Goal: Task Accomplishment & Management: Complete application form

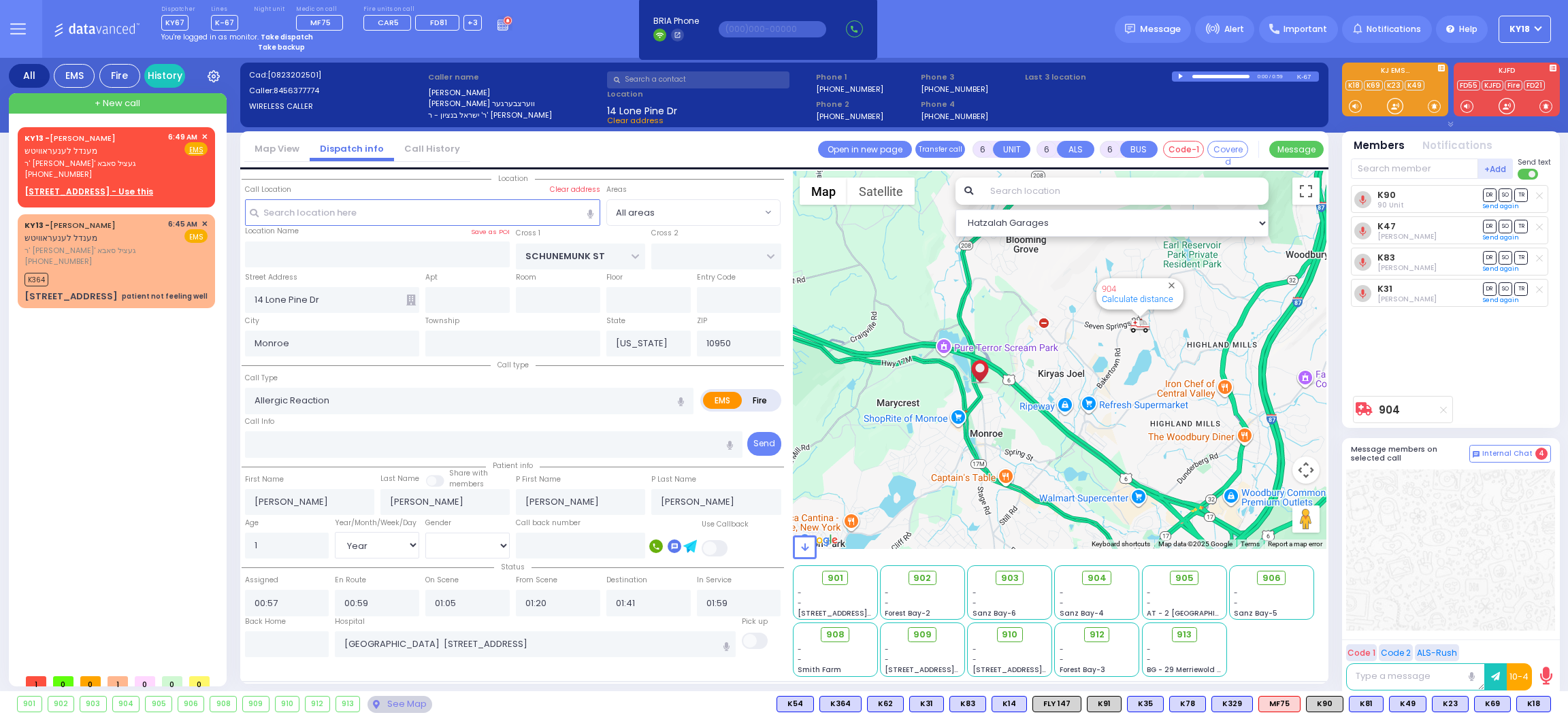
select select "Year"
select select "[DEMOGRAPHIC_DATA]"
click at [272, 36] on strong "Take dispatch" at bounding box center [286, 37] width 53 height 11
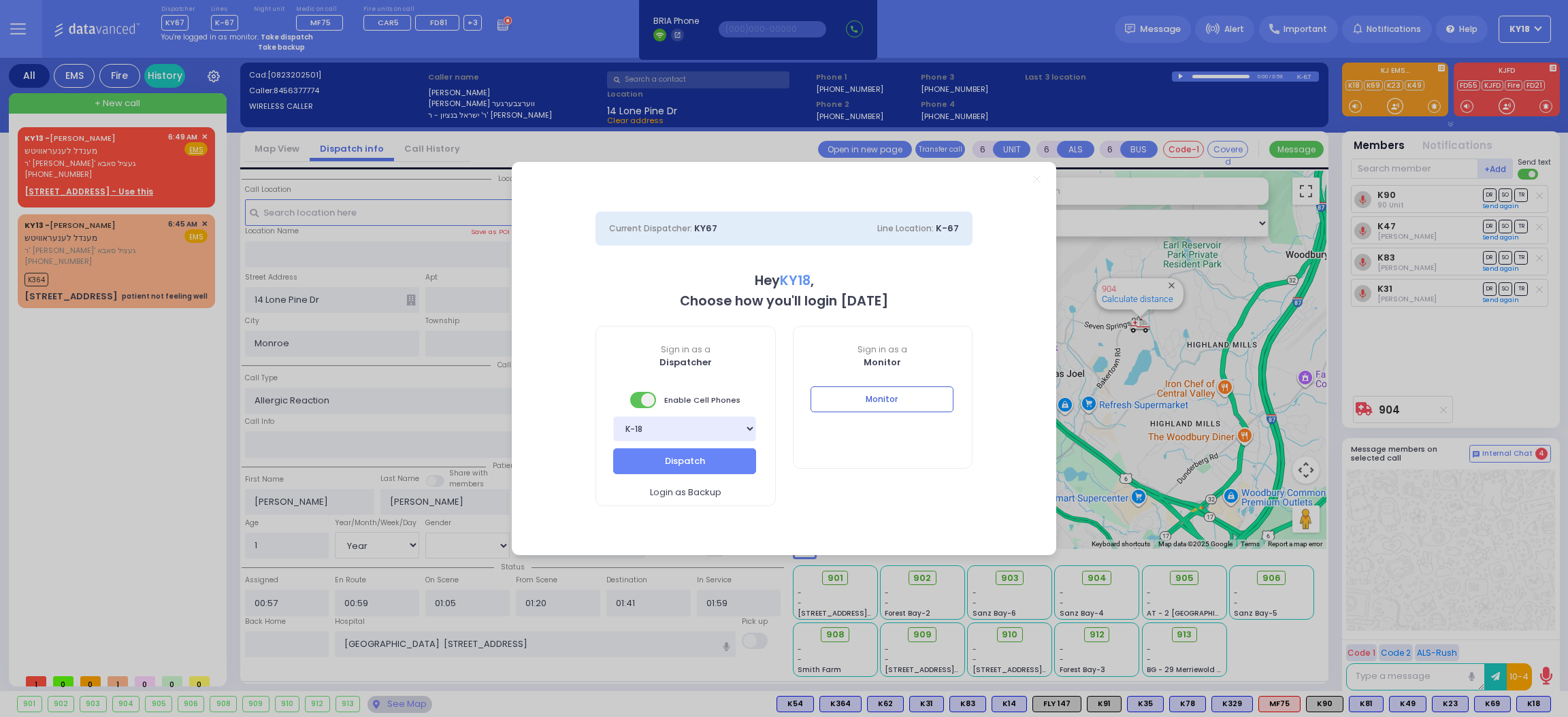
select select "4"
click at [707, 458] on button "Dispatch" at bounding box center [685, 462] width 143 height 26
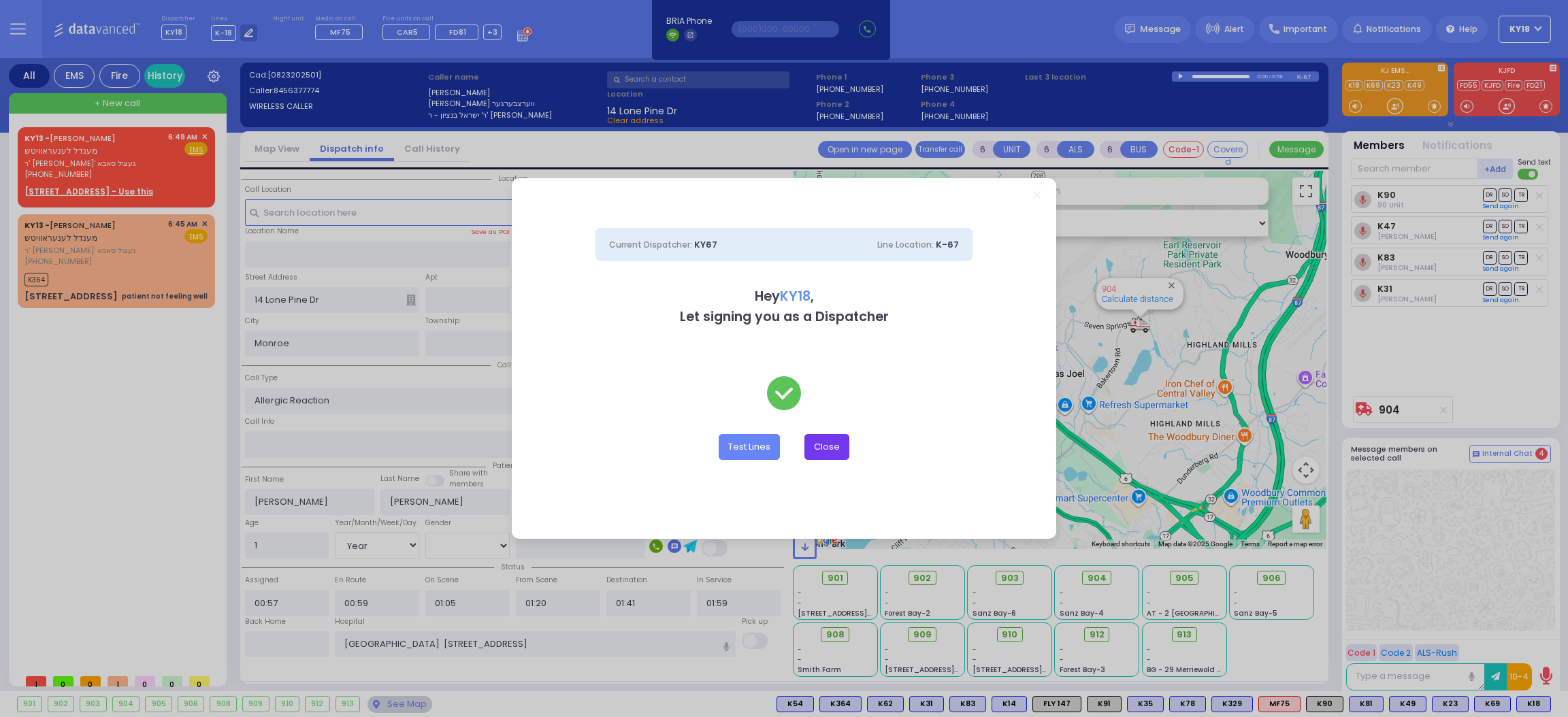
click at [831, 447] on button "Close" at bounding box center [827, 447] width 45 height 26
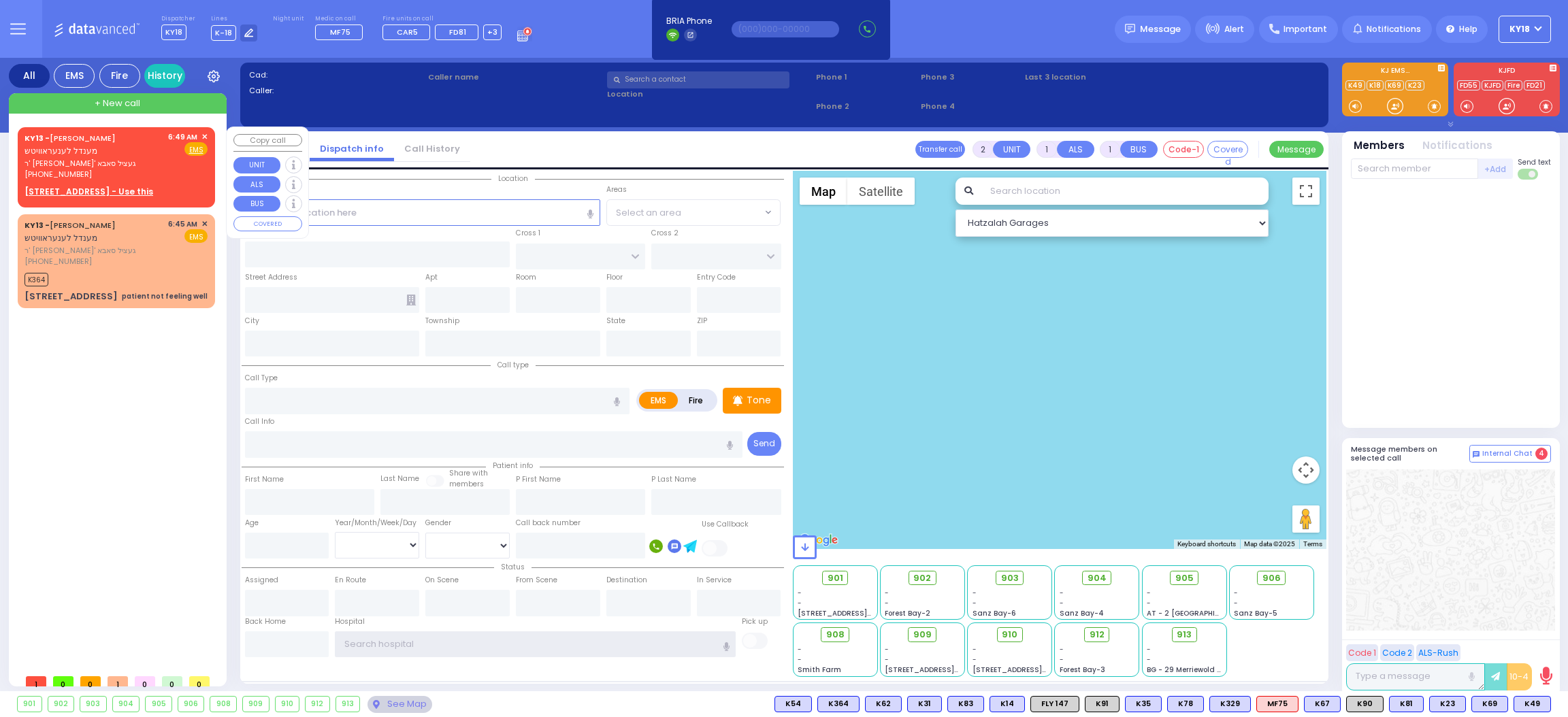
type input "Ky18"
click at [113, 169] on div "[PHONE_NUMBER]" at bounding box center [94, 175] width 139 height 11
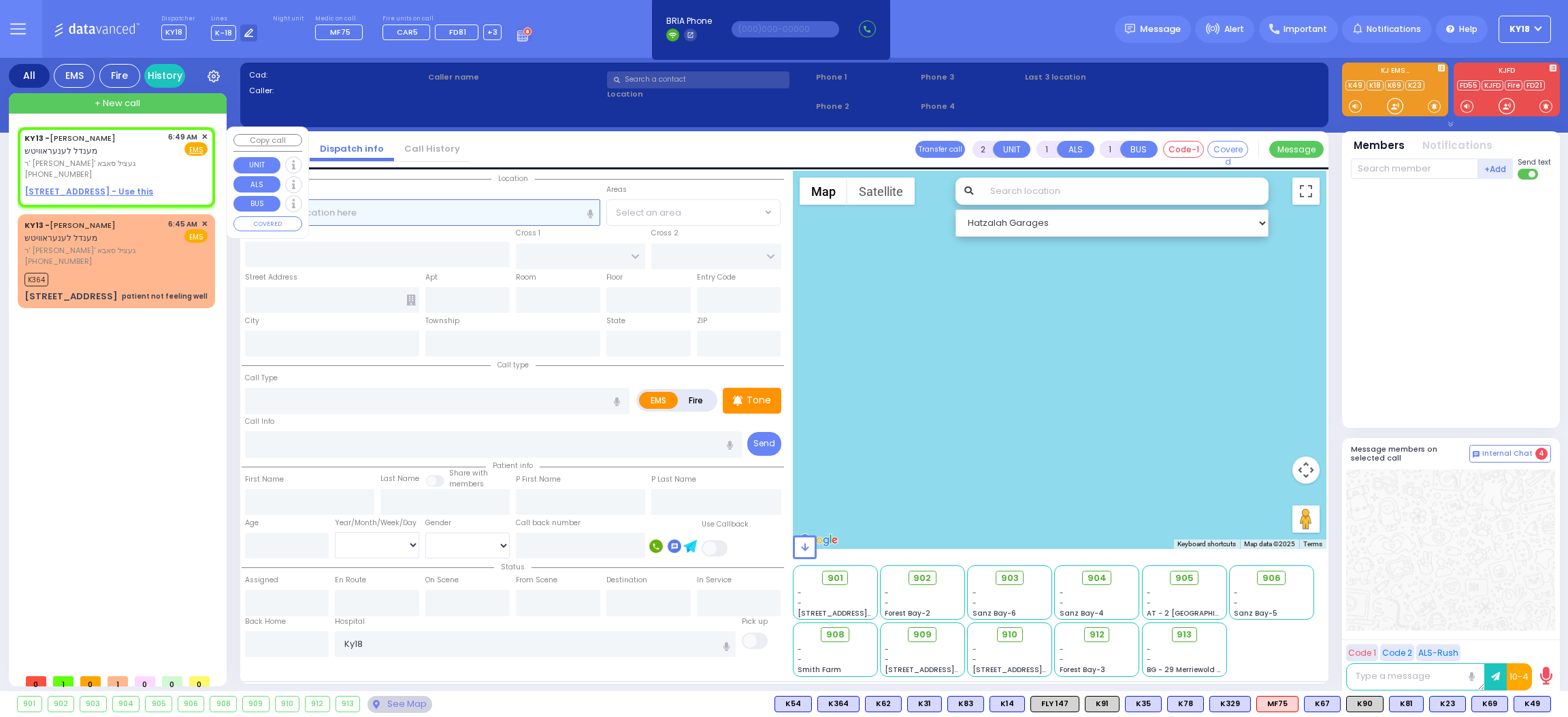
select select
radio input "true"
type input "MENDEL"
type input "[PERSON_NAME]"
select select
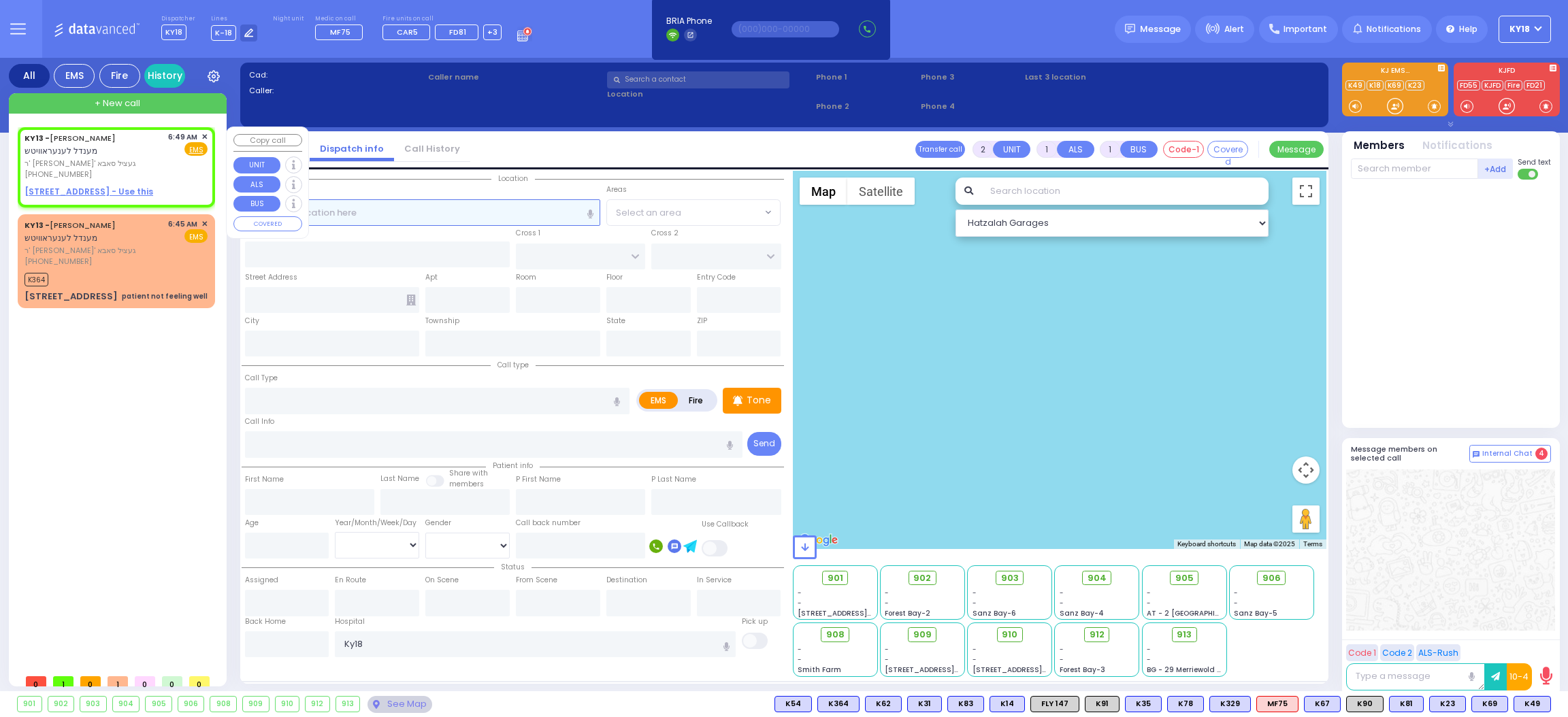
type input "06:49"
select select "Hatzalah Garages"
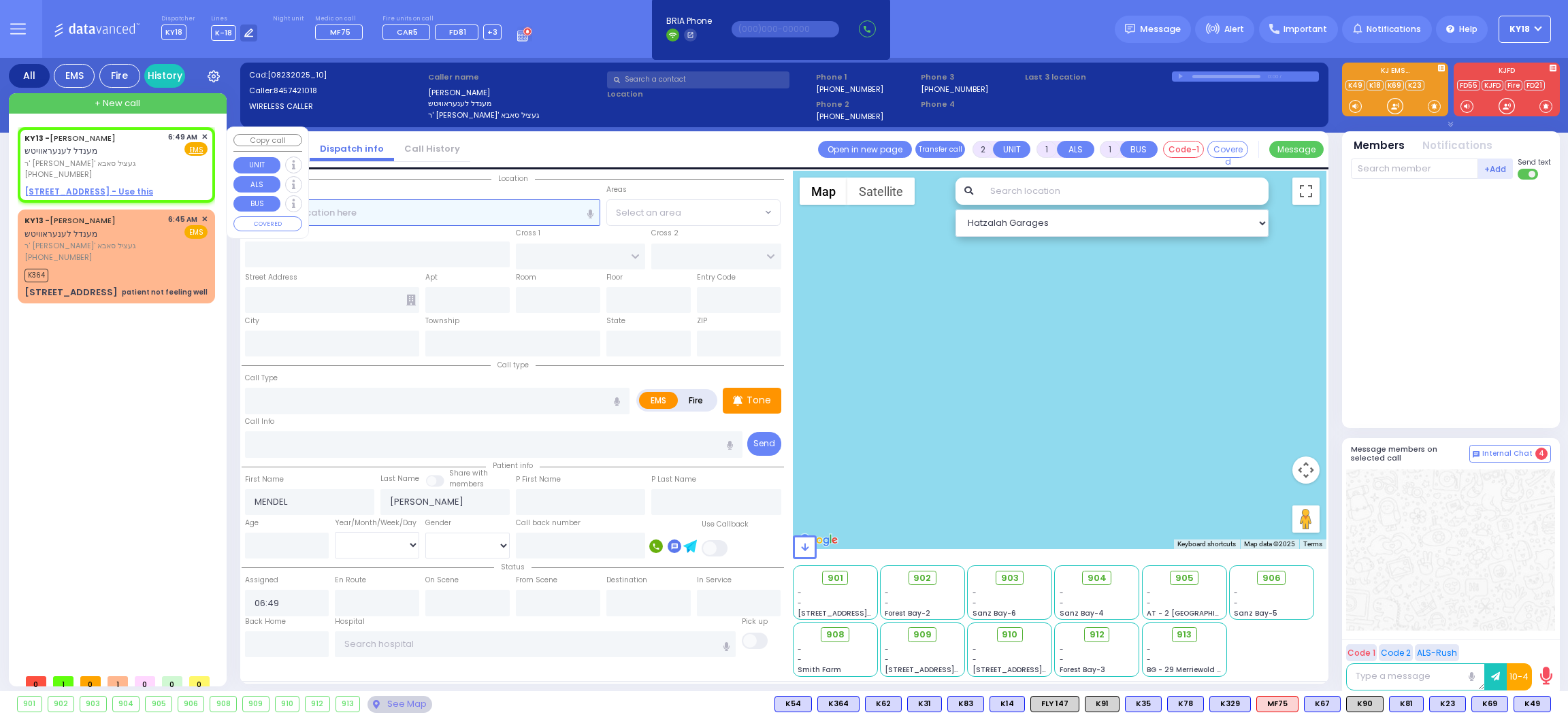
select select
radio input "true"
select select
select select "Hatzalah Garages"
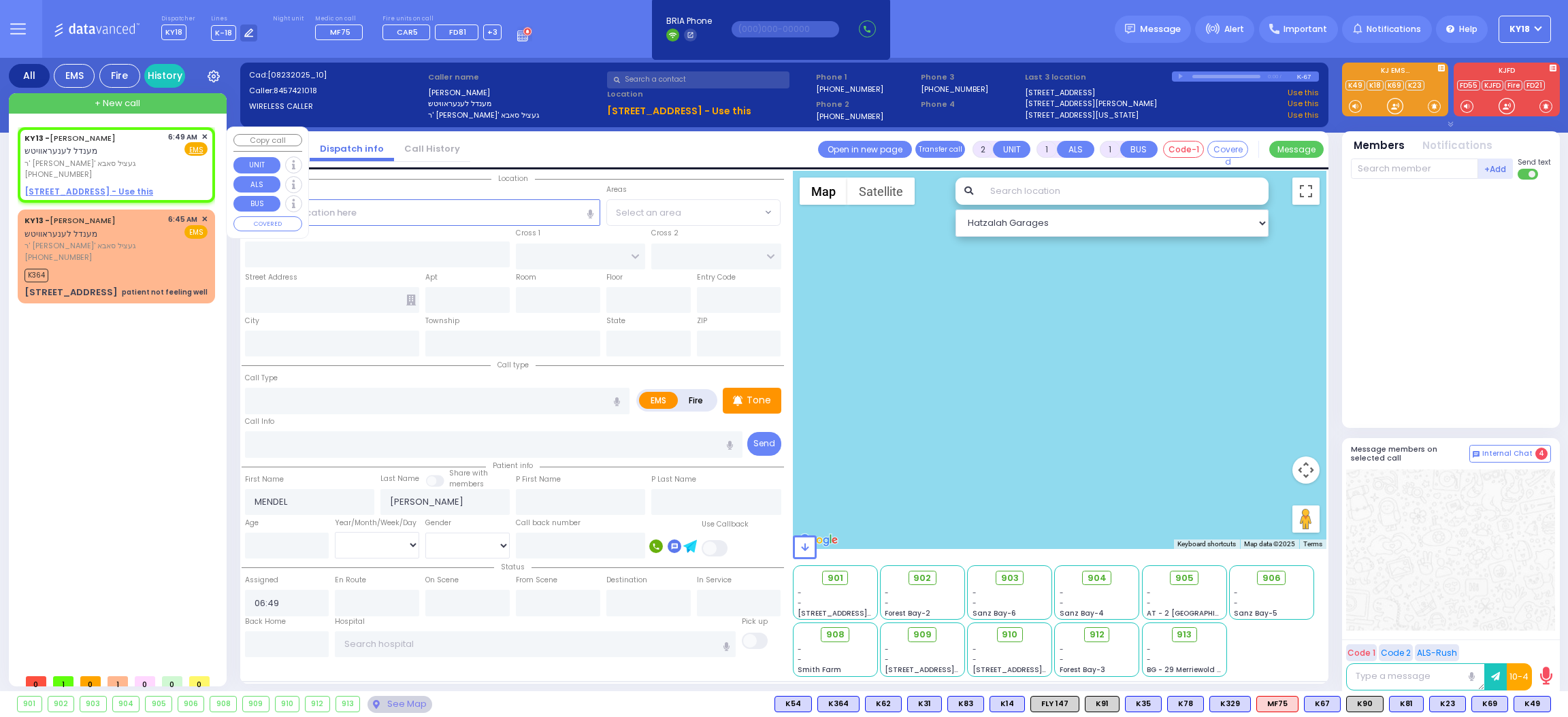
click at [204, 136] on span "✕" at bounding box center [204, 137] width 6 height 11
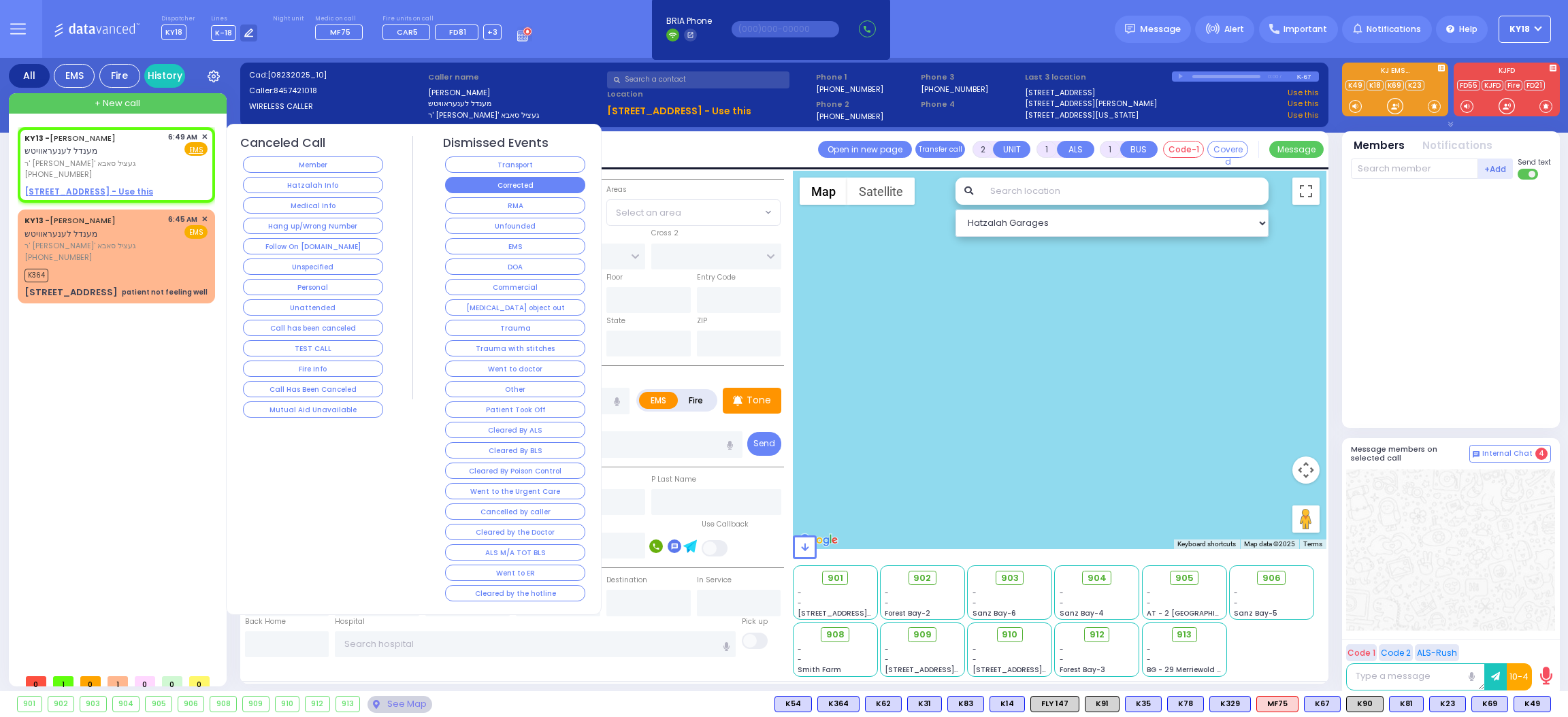
click at [488, 187] on button "Corrected" at bounding box center [515, 185] width 140 height 16
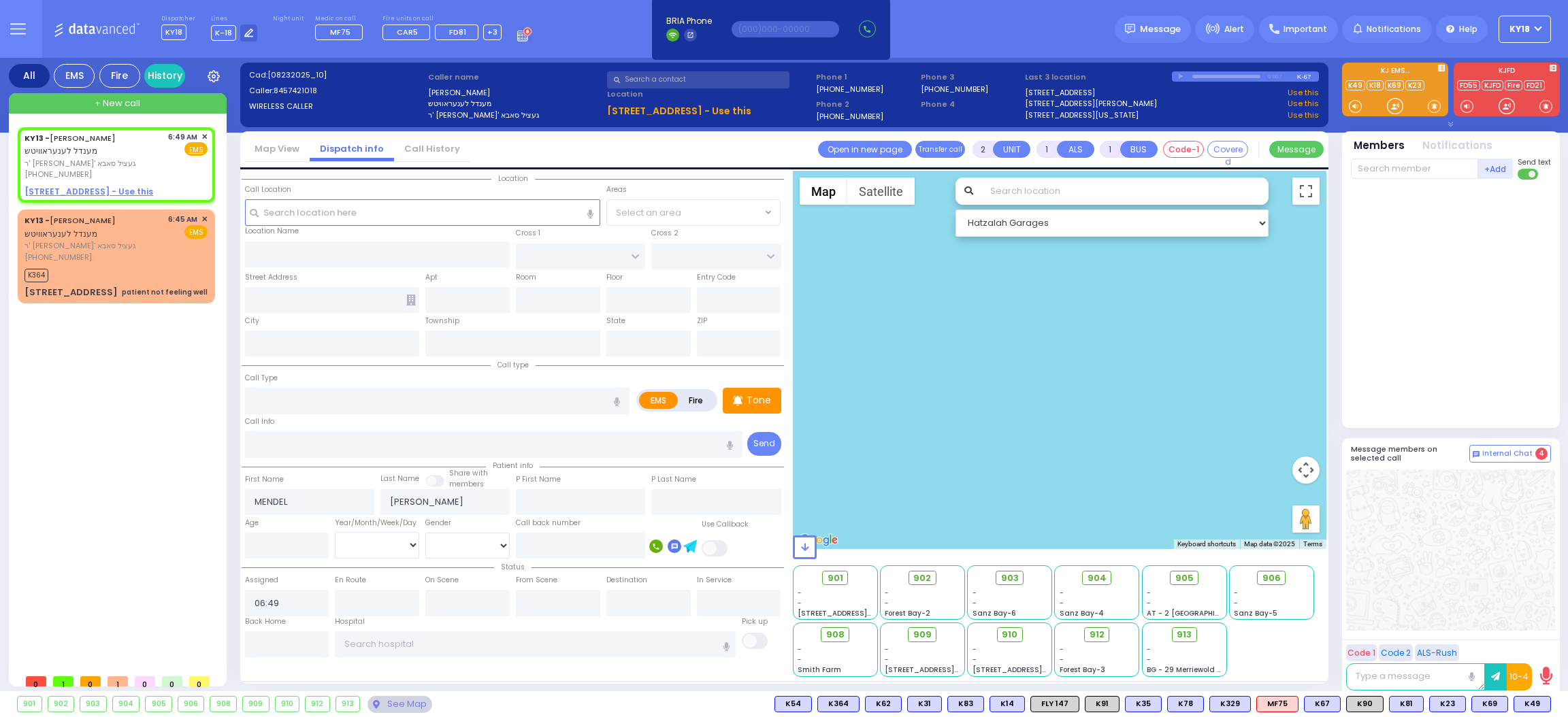
select select
radio input "true"
select select
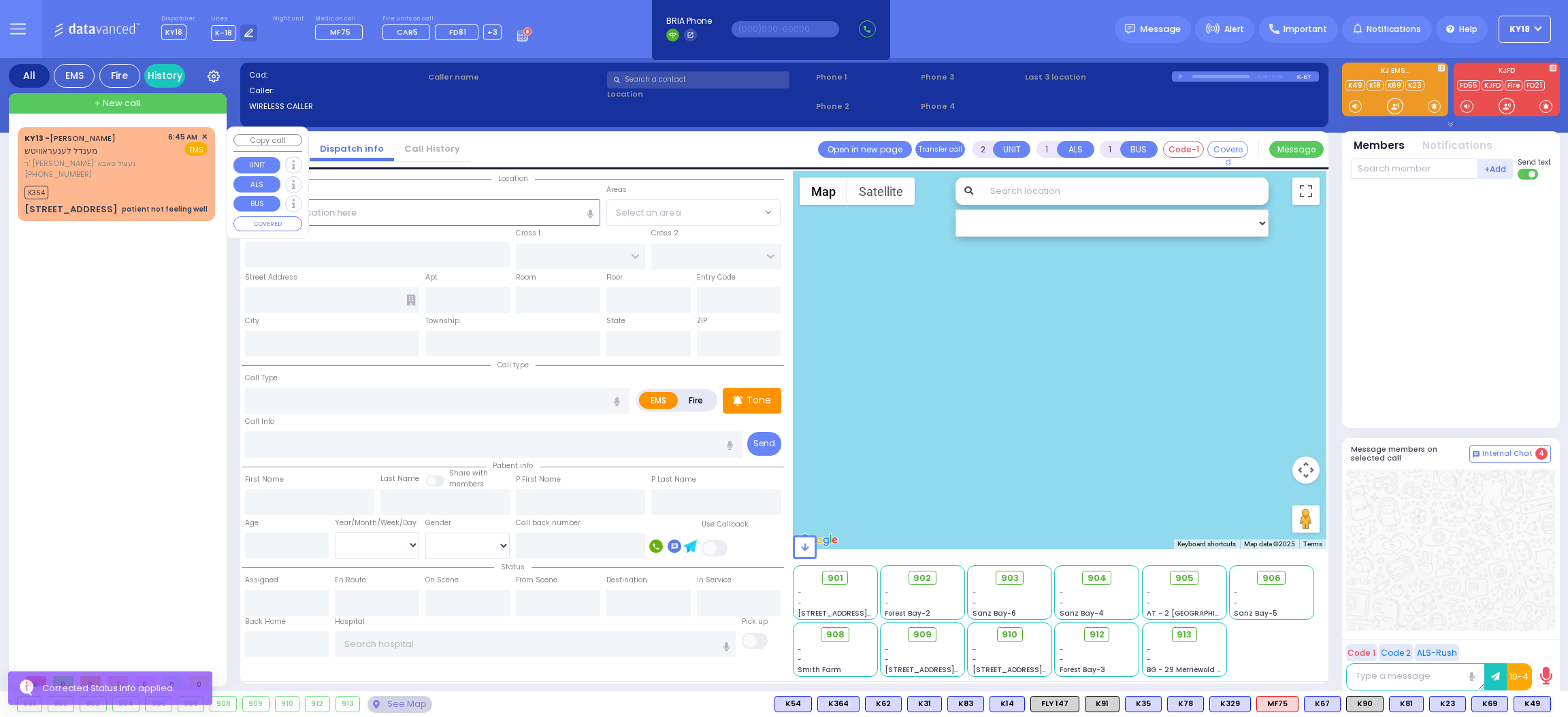
click at [125, 174] on div "[PHONE_NUMBER]" at bounding box center [94, 175] width 139 height 11
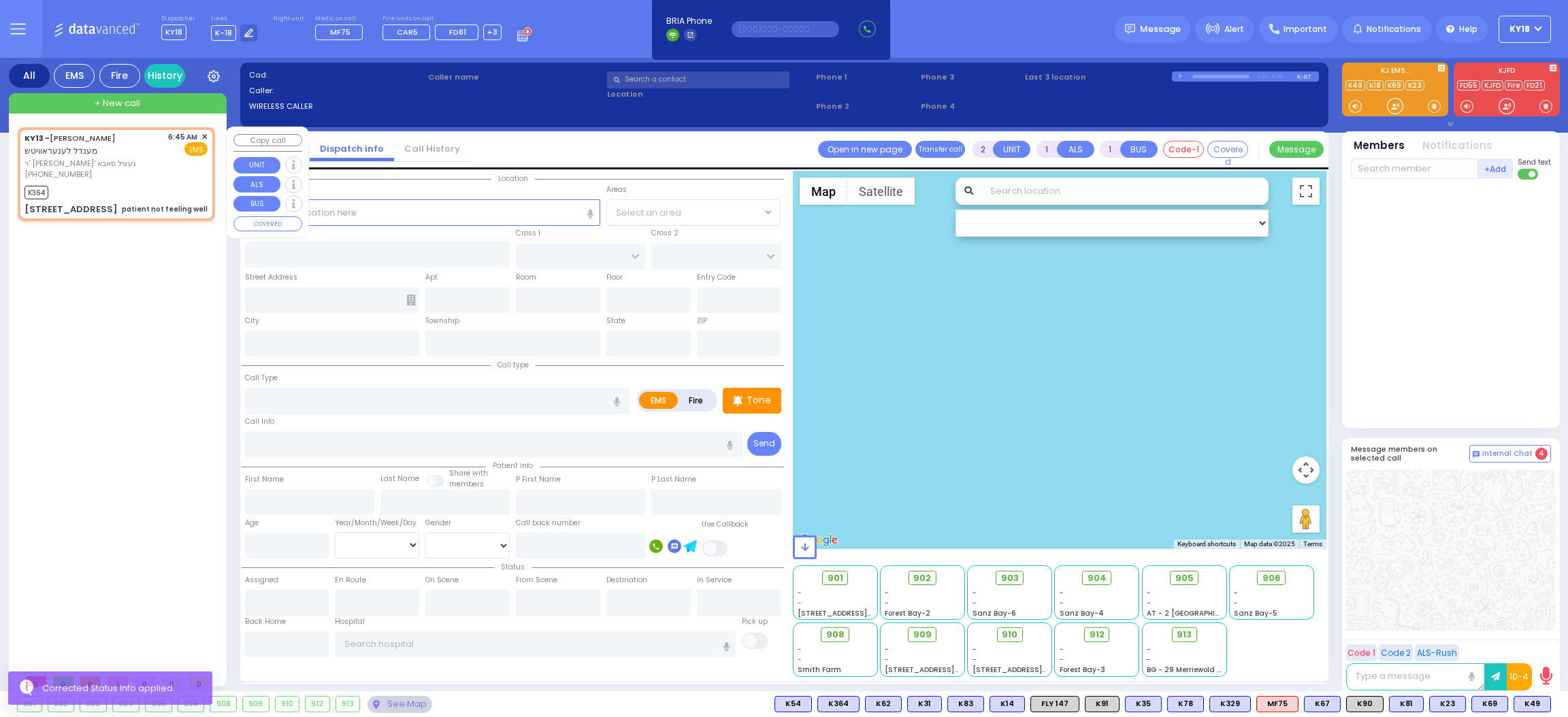
select select
type input "patient not feeling well"
radio input "true"
type input "MENDEL"
type input "[PERSON_NAME]"
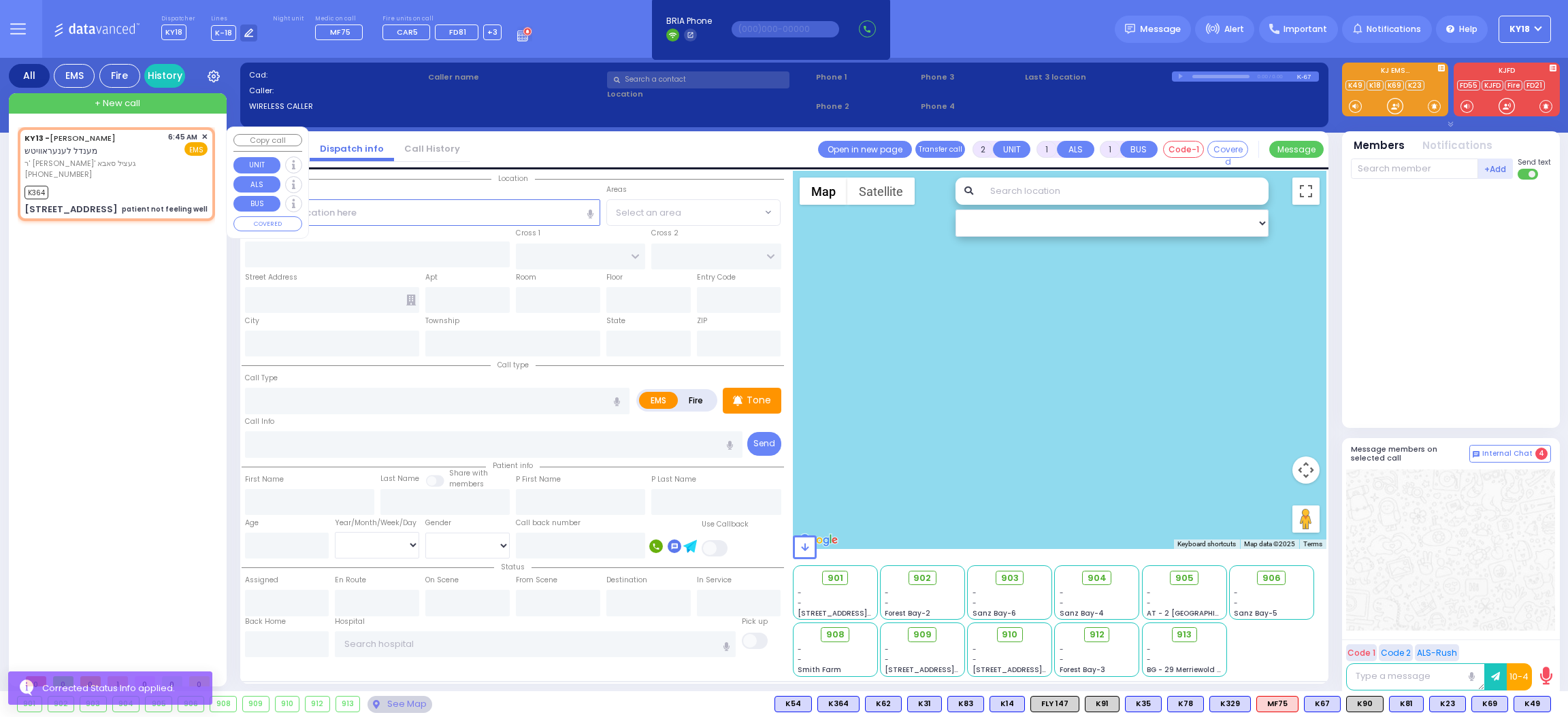
select select
type input "06:45"
type input "06:46"
select select "Hatzalah Garages"
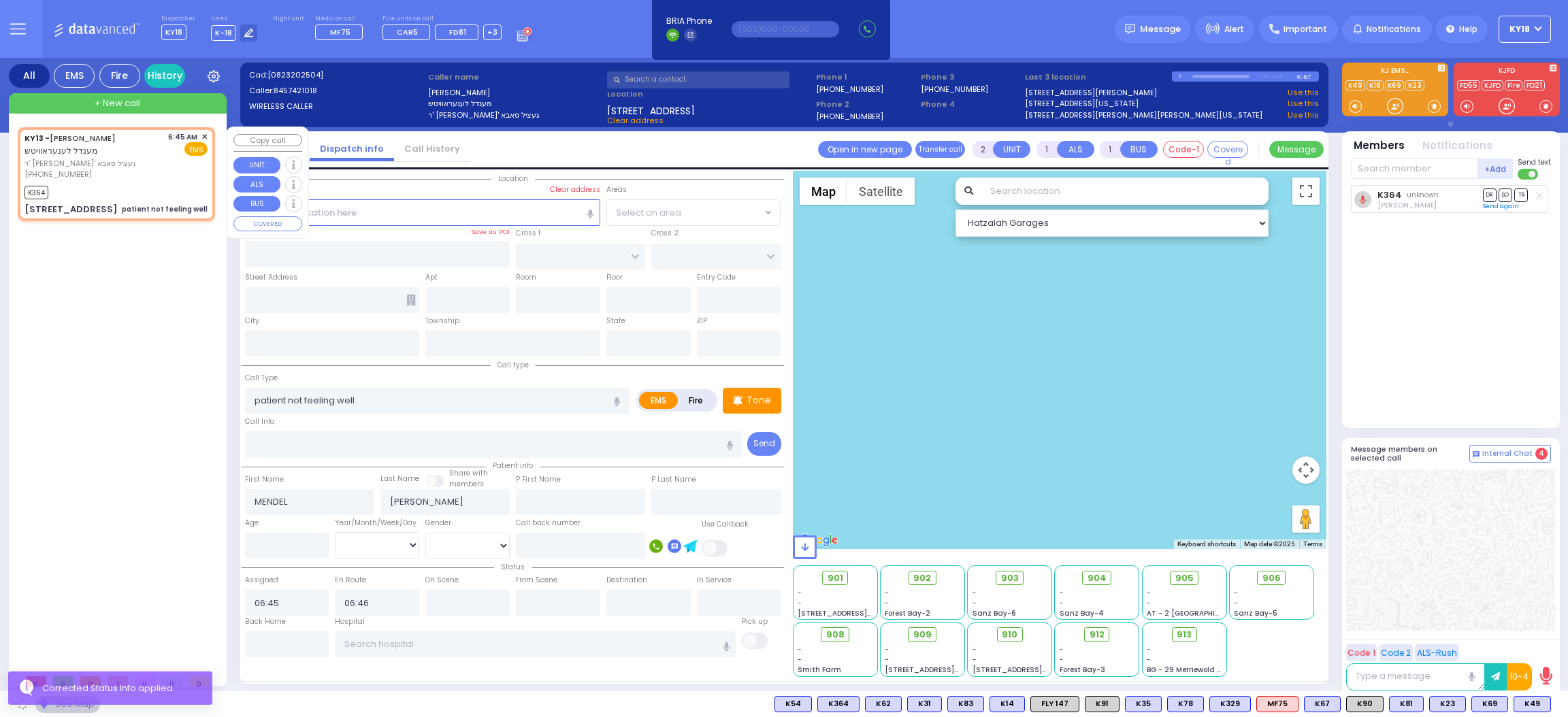
type input "CHEVRON RD"
type input "[GEOGRAPHIC_DATA]"
type input "[STREET_ADDRESS]"
type input "Monroe"
type input "[US_STATE]"
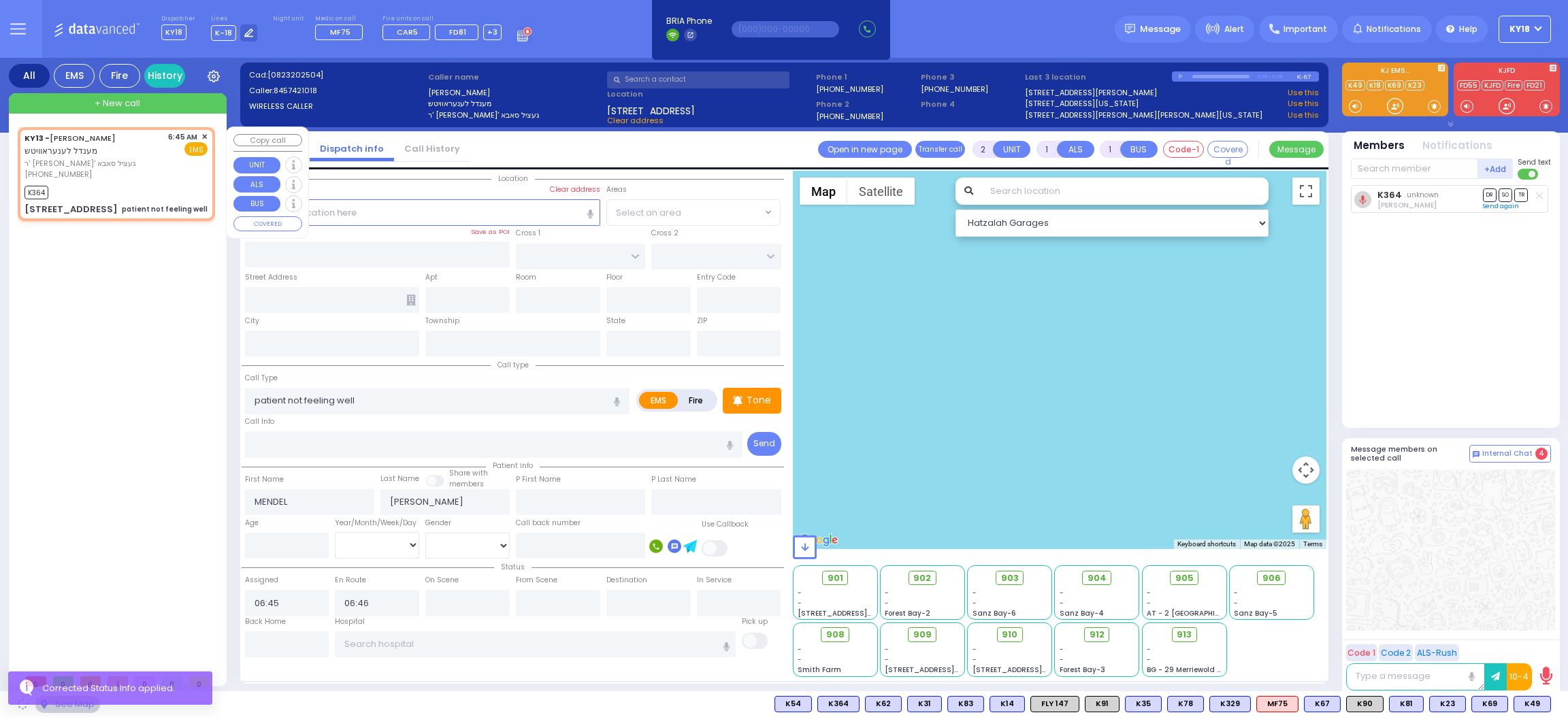
type input "10950"
select select "SECTION 5"
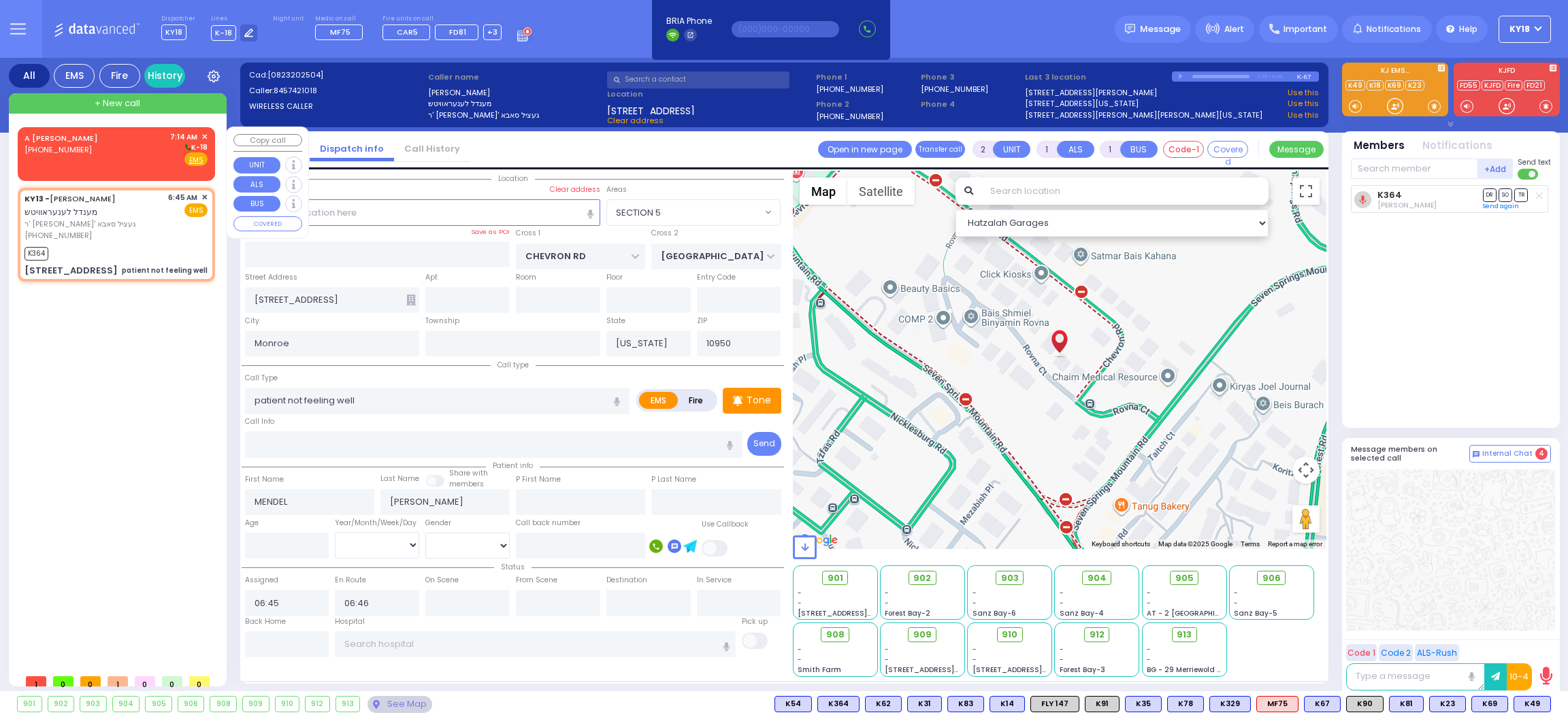
click at [106, 162] on div "A [PERSON_NAME] [PHONE_NUMBER] 7:14 AM ✕ K-18" at bounding box center [116, 150] width 183 height 36
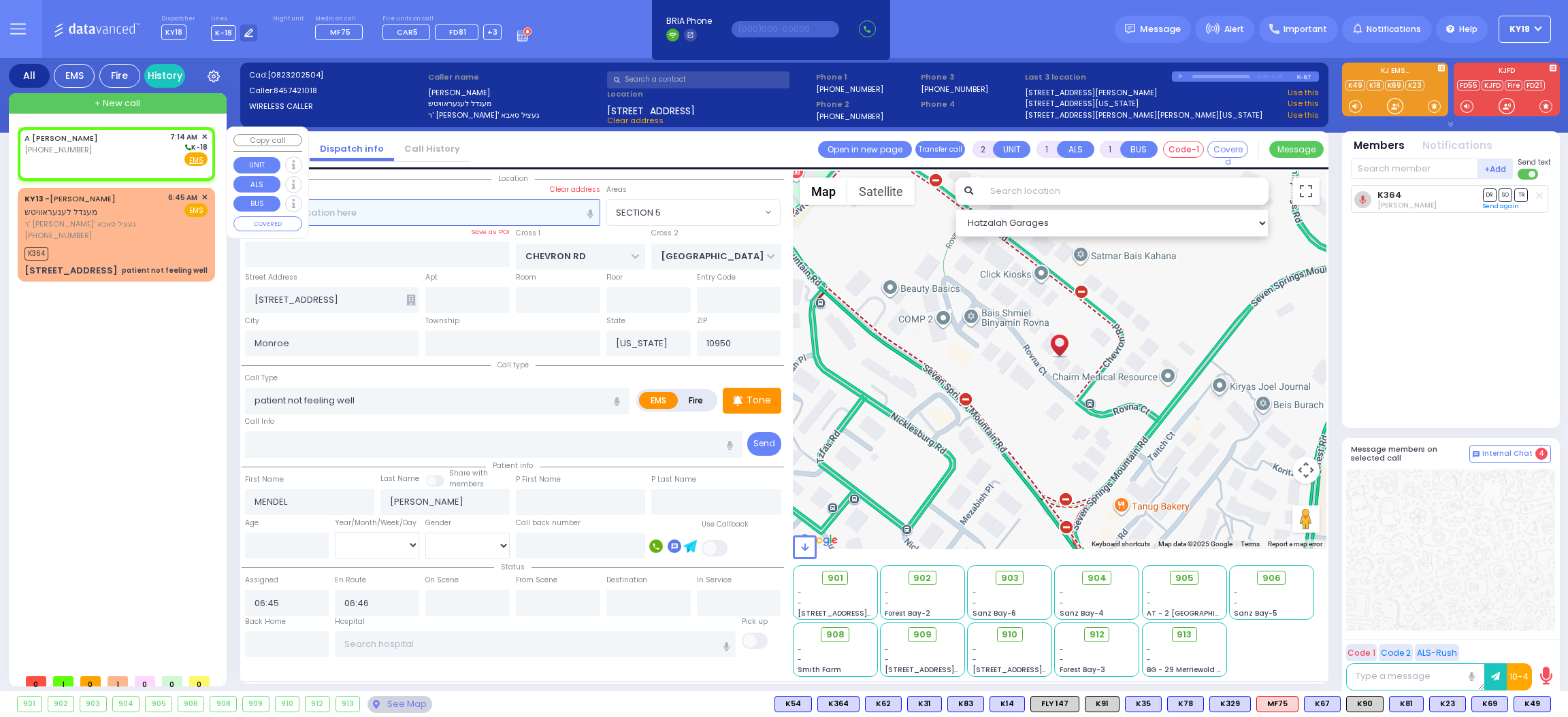
select select
radio input "true"
select select
type input "07:14"
select select "Hatzalah Garages"
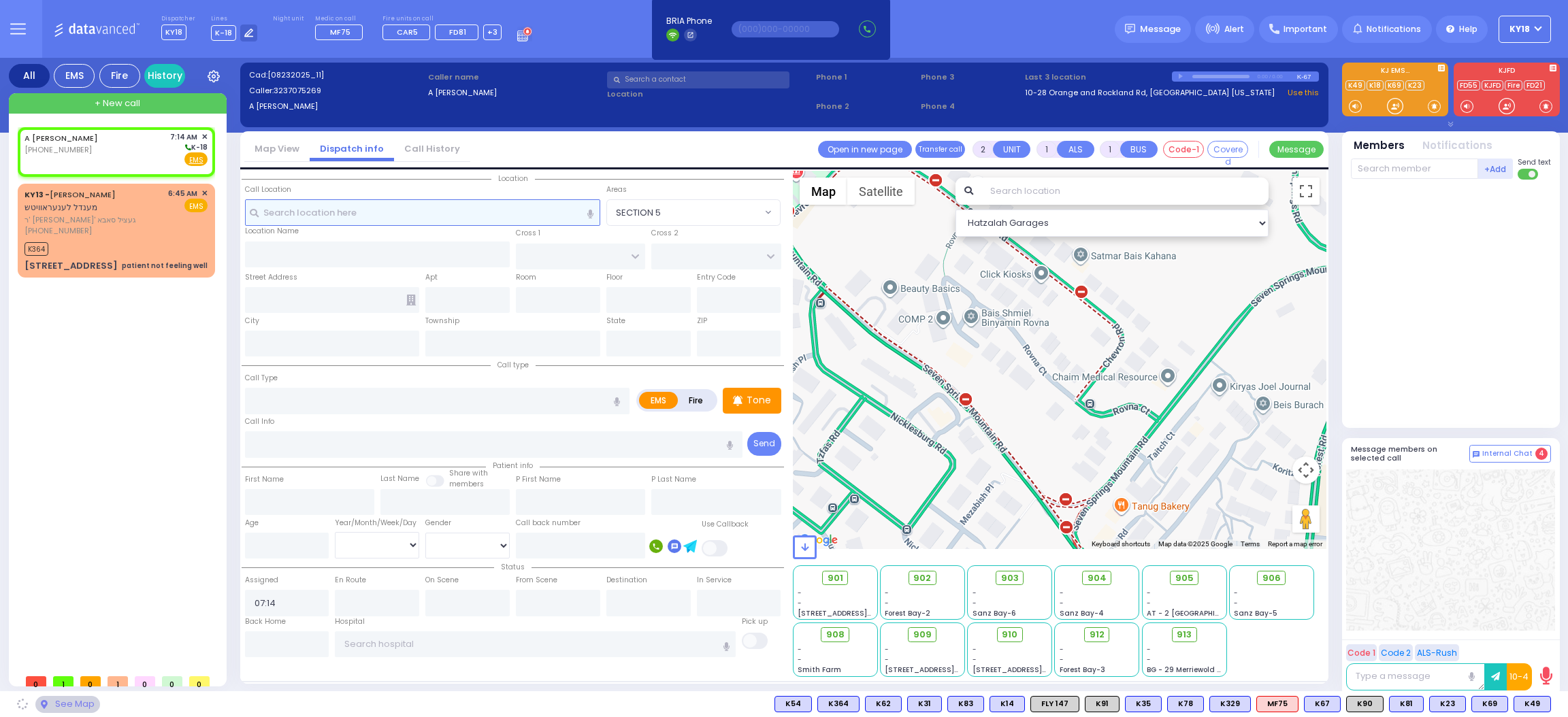
select select
radio input "true"
select select
select select "Hatzalah Garages"
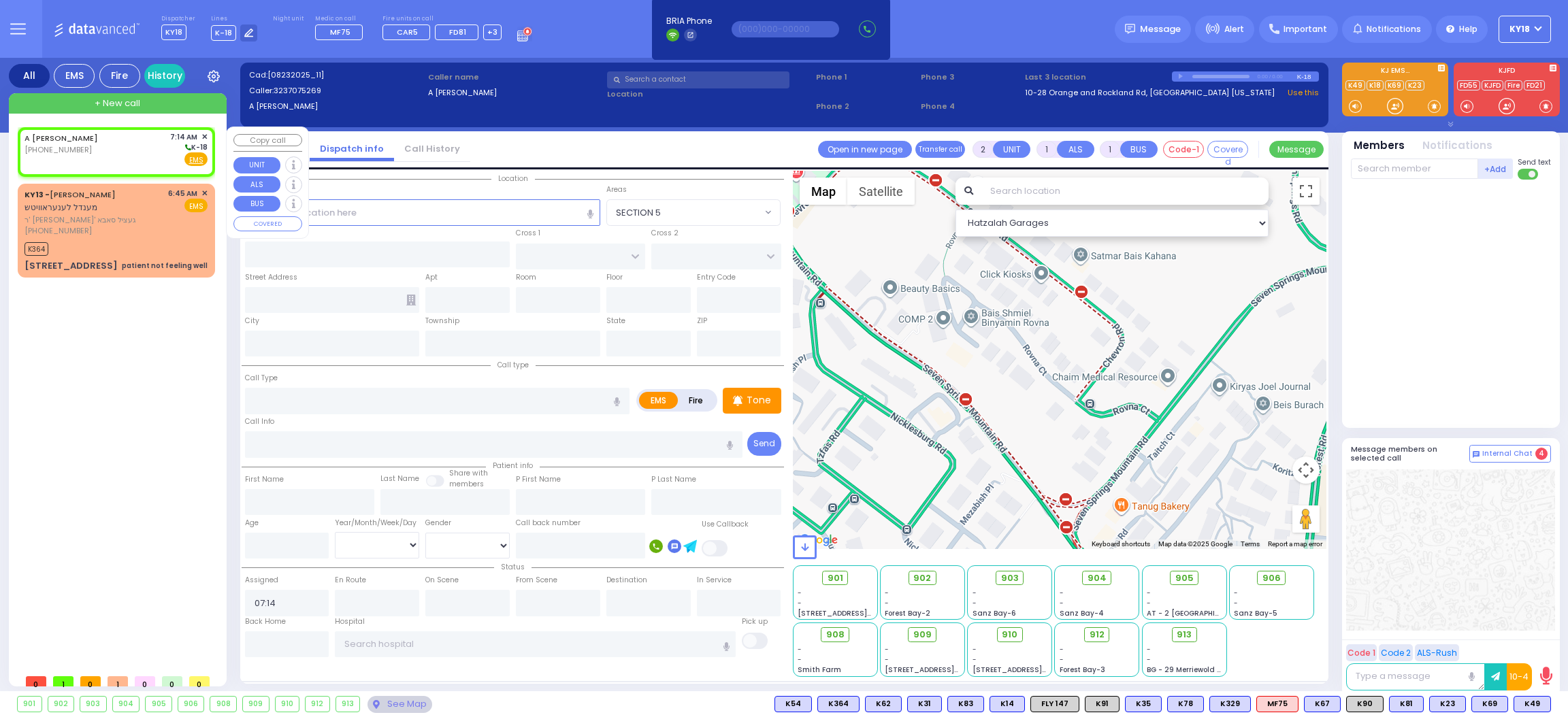
click at [103, 157] on div "A [PERSON_NAME] [PHONE_NUMBER] 7:14 AM ✕ K-18" at bounding box center [116, 150] width 183 height 36
select select
radio input "true"
select select
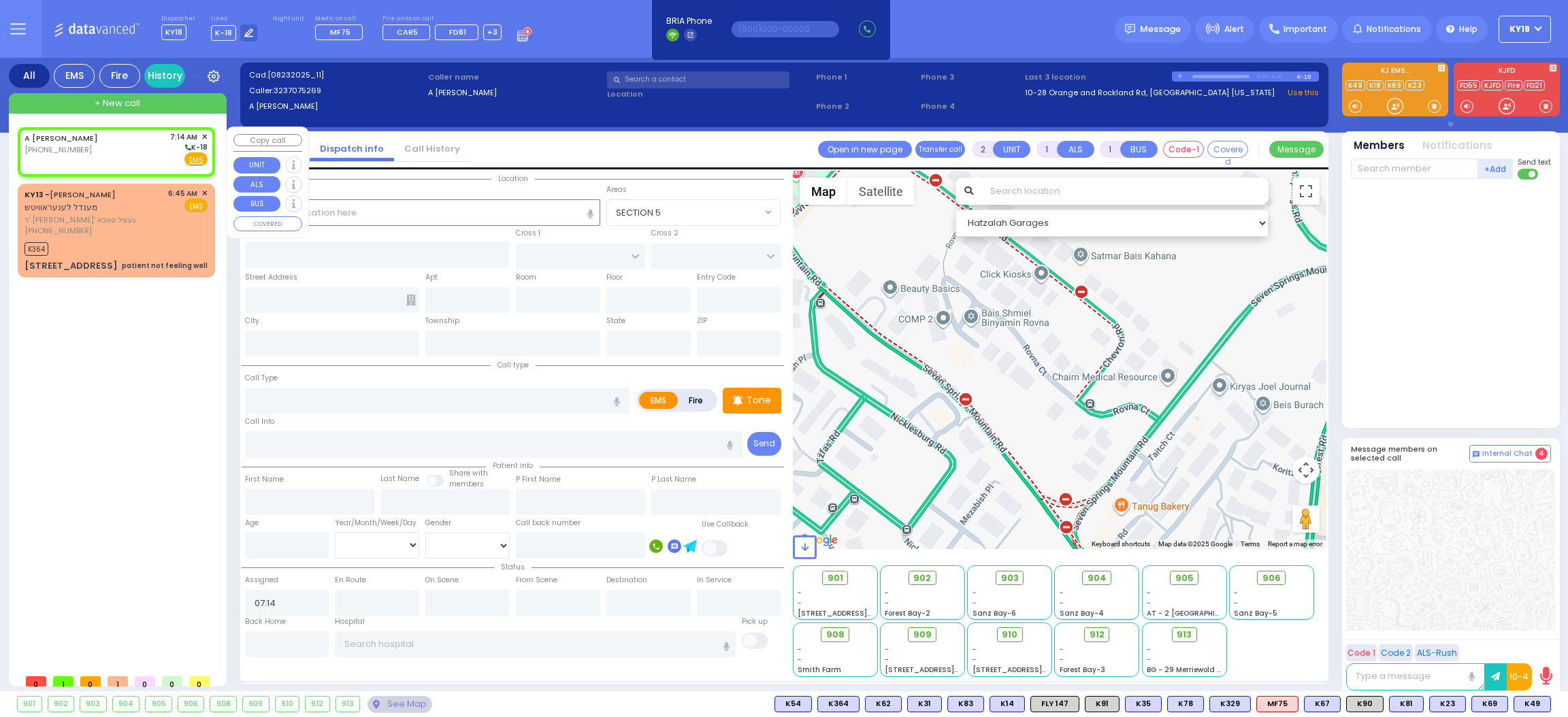
select select
radio input "true"
select select
select select "Hatzalah Garages"
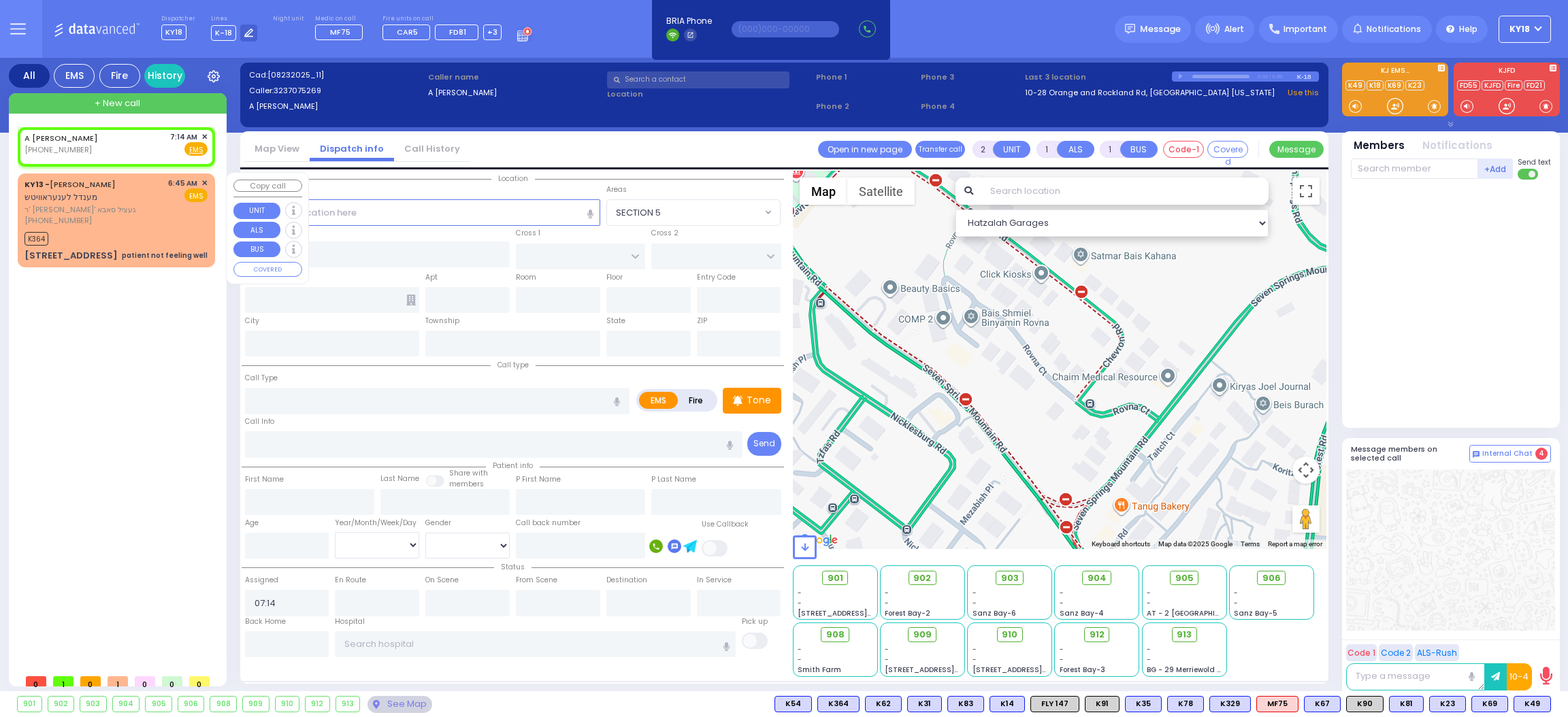
select select
radio input "true"
select select
select select "Hatzalah Garages"
click at [1391, 104] on div at bounding box center [1395, 106] width 14 height 14
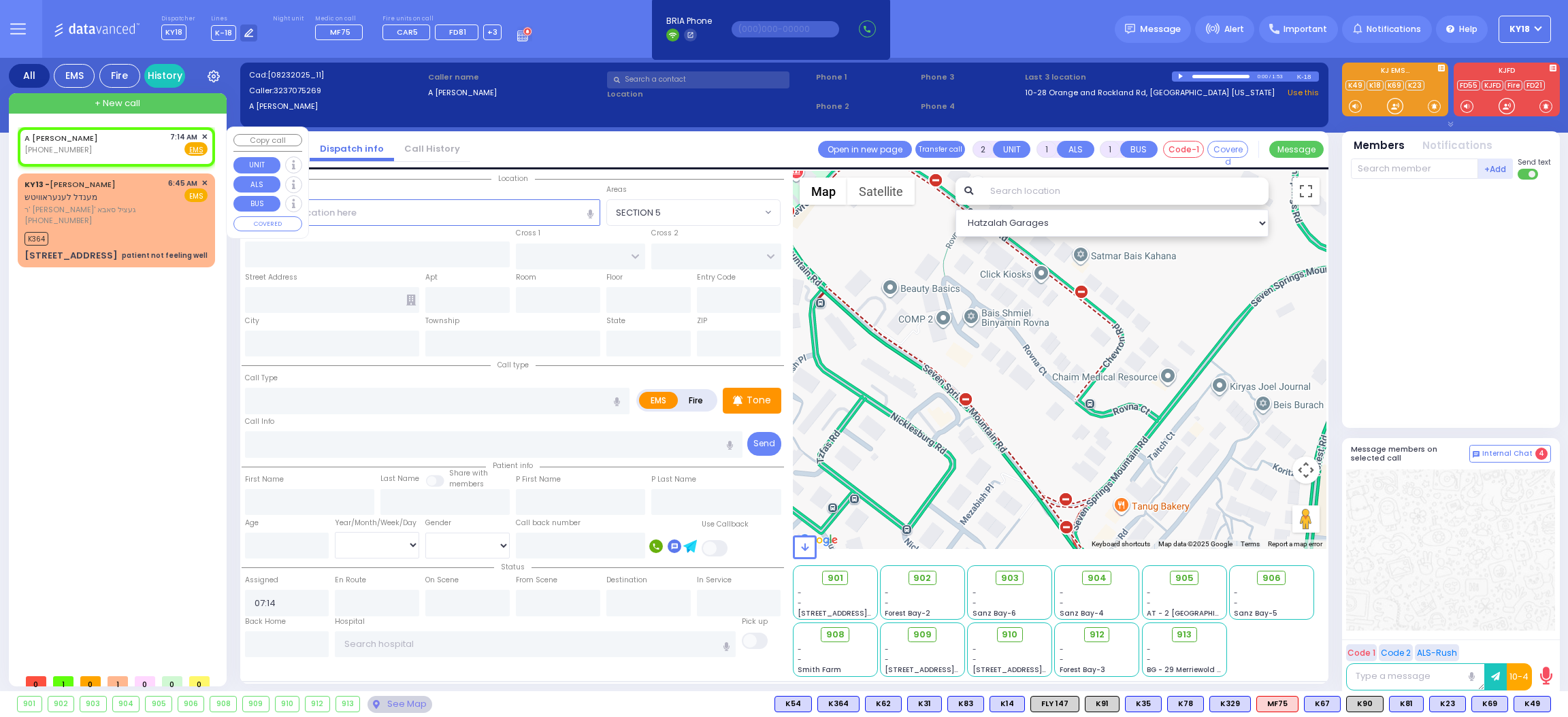
click at [93, 147] on div "A [PERSON_NAME] [PHONE_NUMBER] 7:14 AM ✕ Fire EMS" at bounding box center [116, 144] width 183 height 25
select select
radio input "true"
select select
select select "Hatzalah Garages"
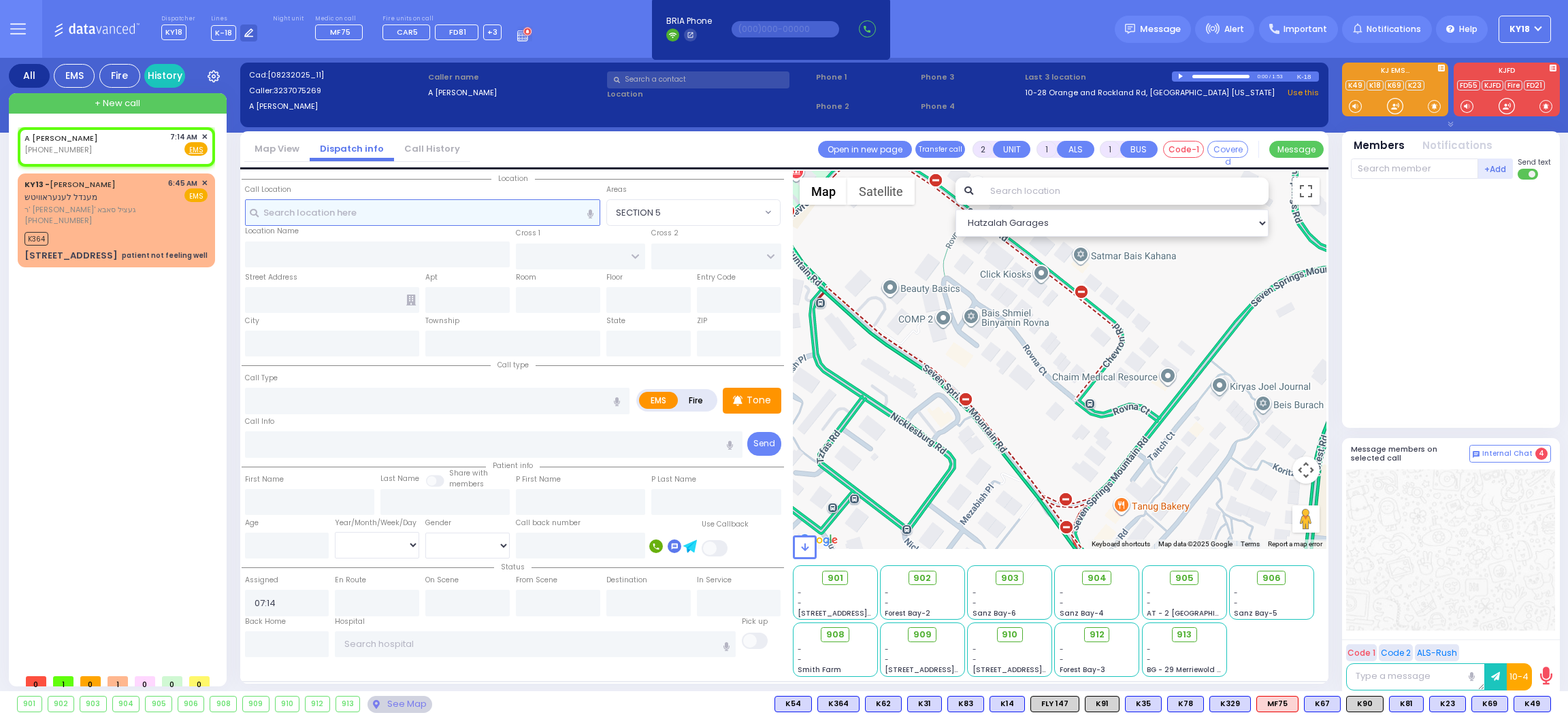
click at [554, 217] on input "text" at bounding box center [423, 213] width 356 height 26
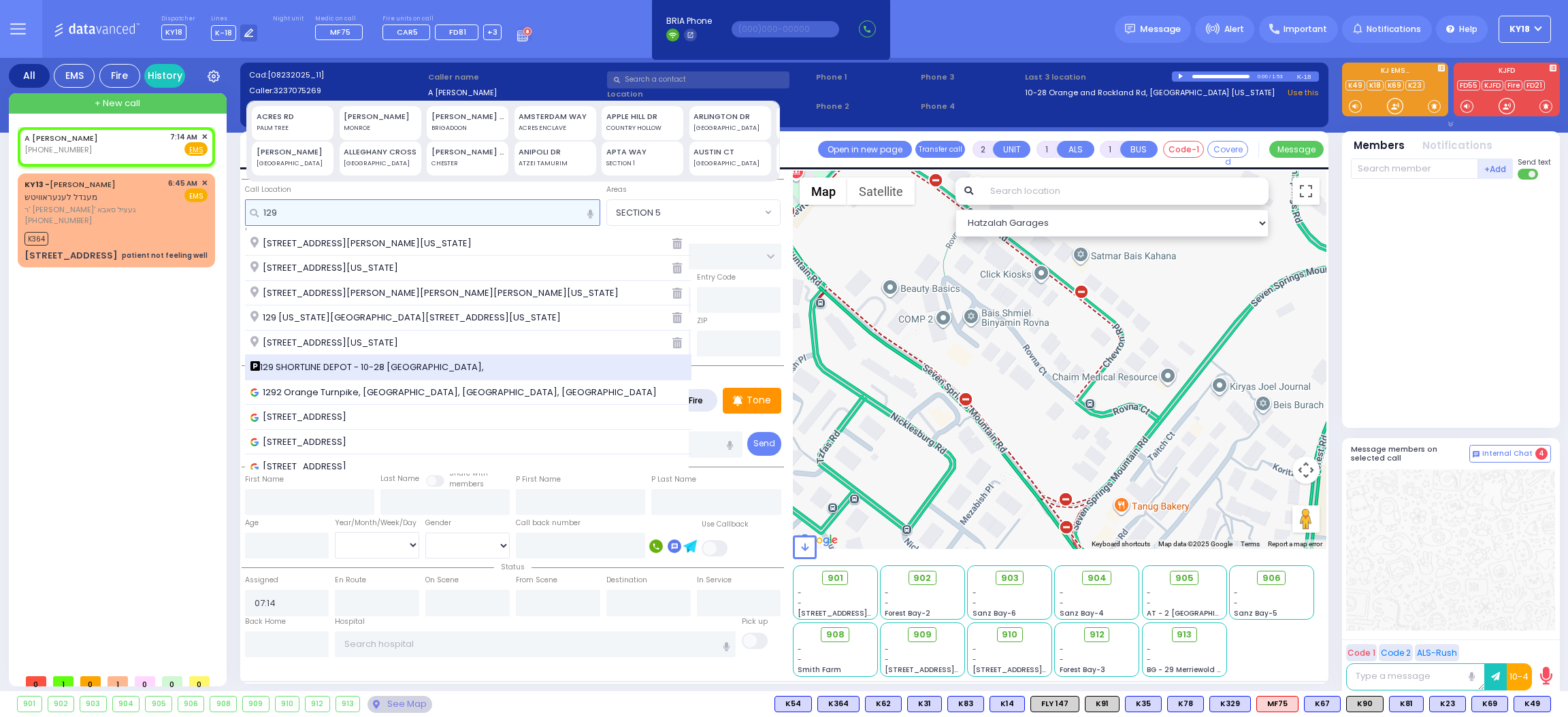
type input "129"
click at [448, 361] on span "129 SHORTLINE DEPOT - 10-28 [GEOGRAPHIC_DATA]," at bounding box center [369, 367] width 238 height 14
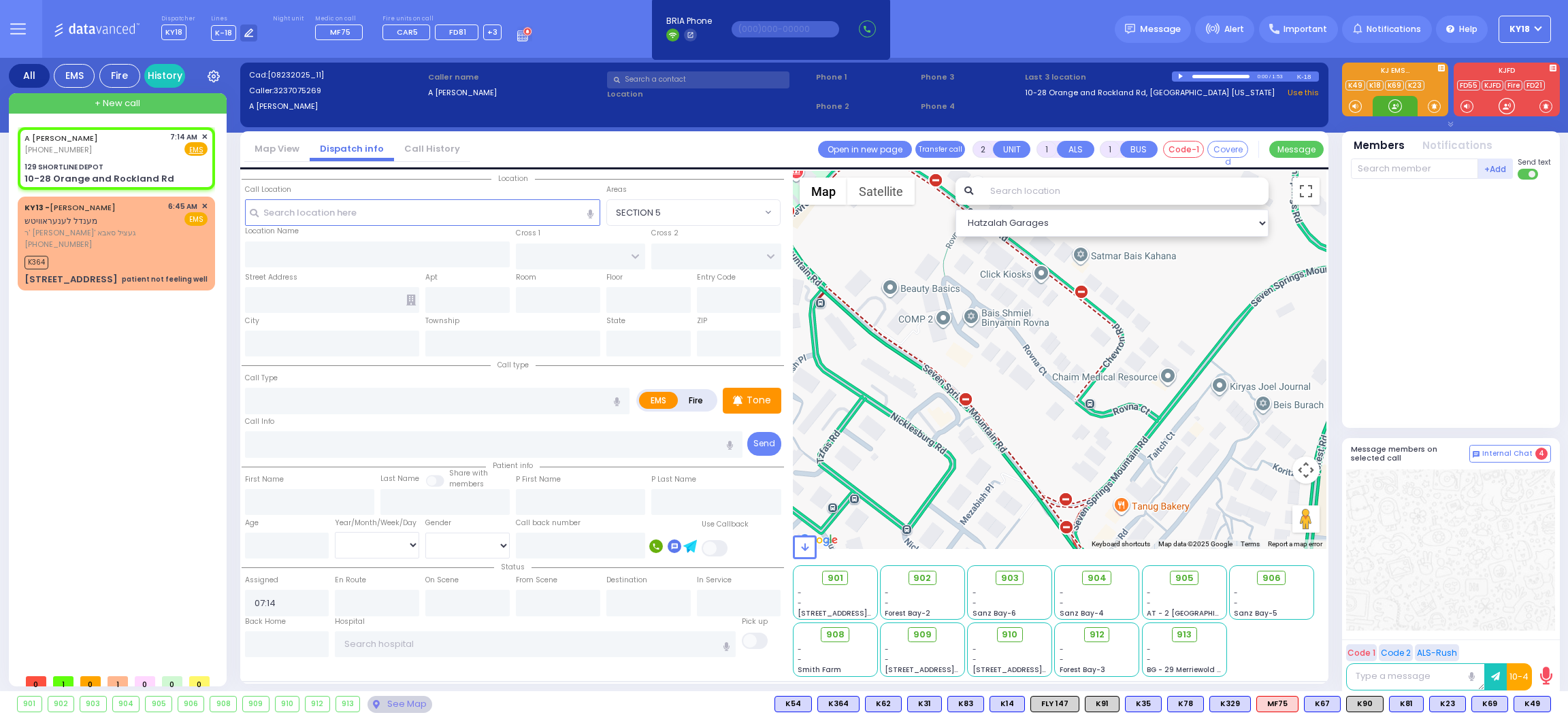
select select
radio input "true"
select select
select select "Hatzalah Garages"
type input "129 SHORTLINE DEPOT"
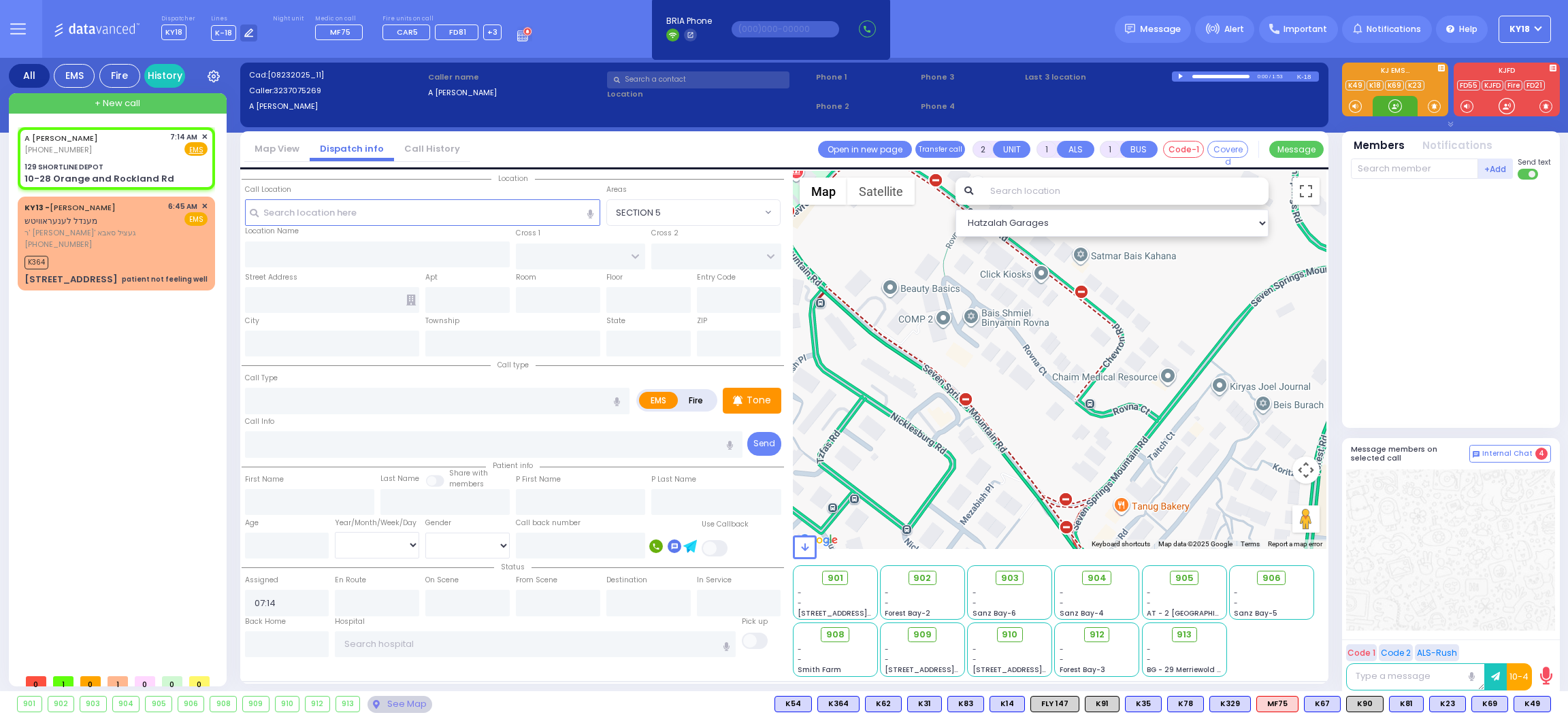
type input "10-28 Orange and Rockland Rd"
type input "Monroe"
type input "[US_STATE]"
type input "10950"
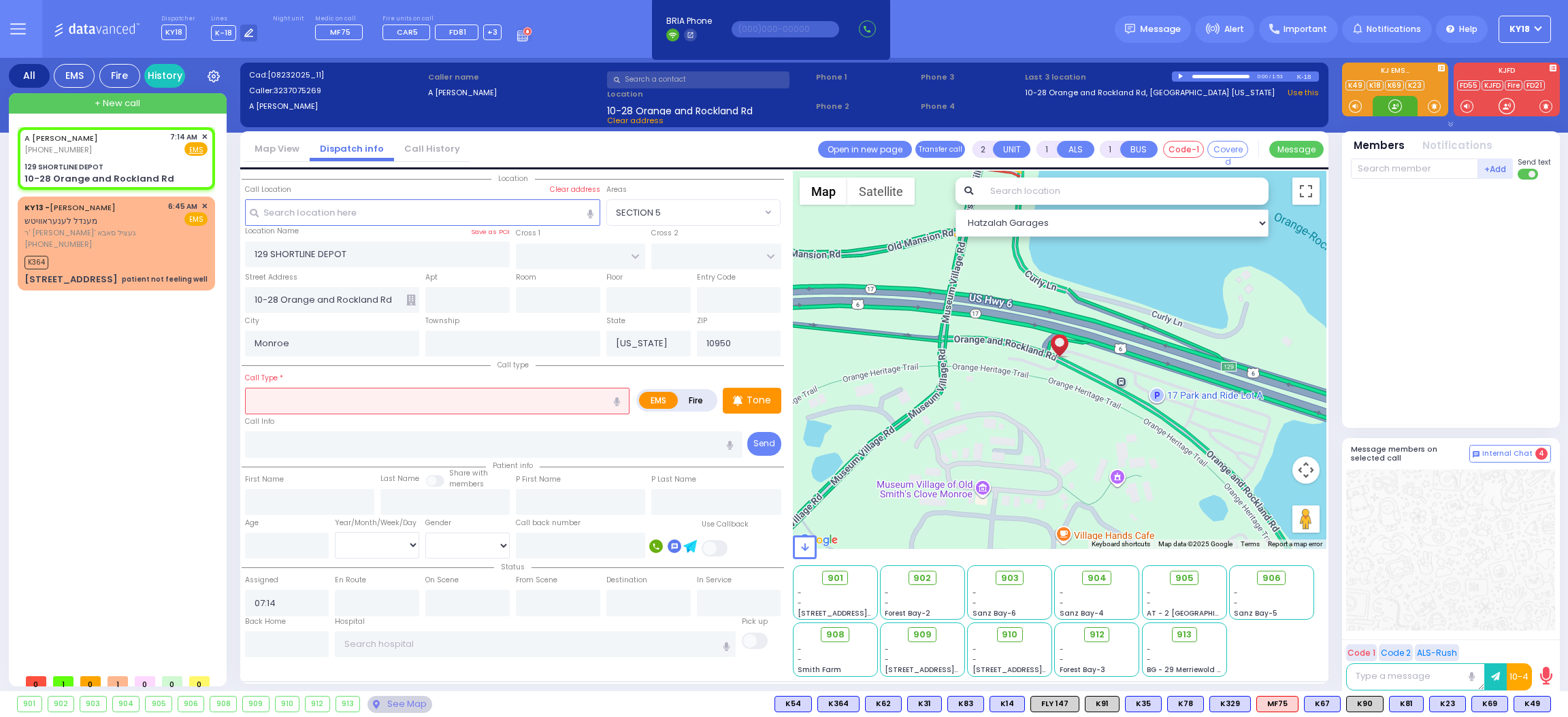
click at [1389, 101] on div at bounding box center [1395, 106] width 14 height 14
click at [317, 399] on input "text" at bounding box center [437, 401] width 385 height 26
select select
radio input "true"
select select
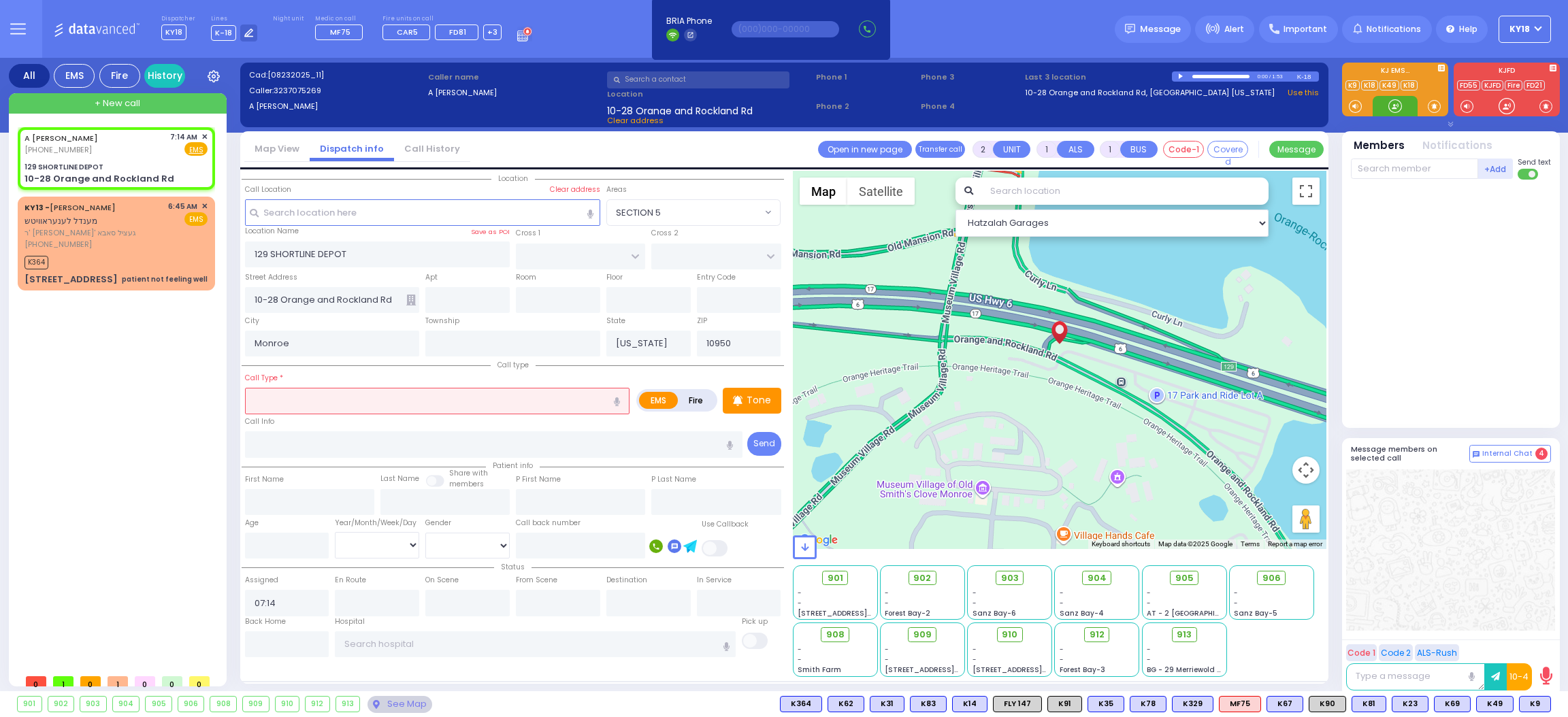
select select "Hatzalah Garages"
click at [1393, 106] on div at bounding box center [1395, 106] width 14 height 14
click at [537, 396] on input "text" at bounding box center [437, 401] width 385 height 26
select select
radio input "true"
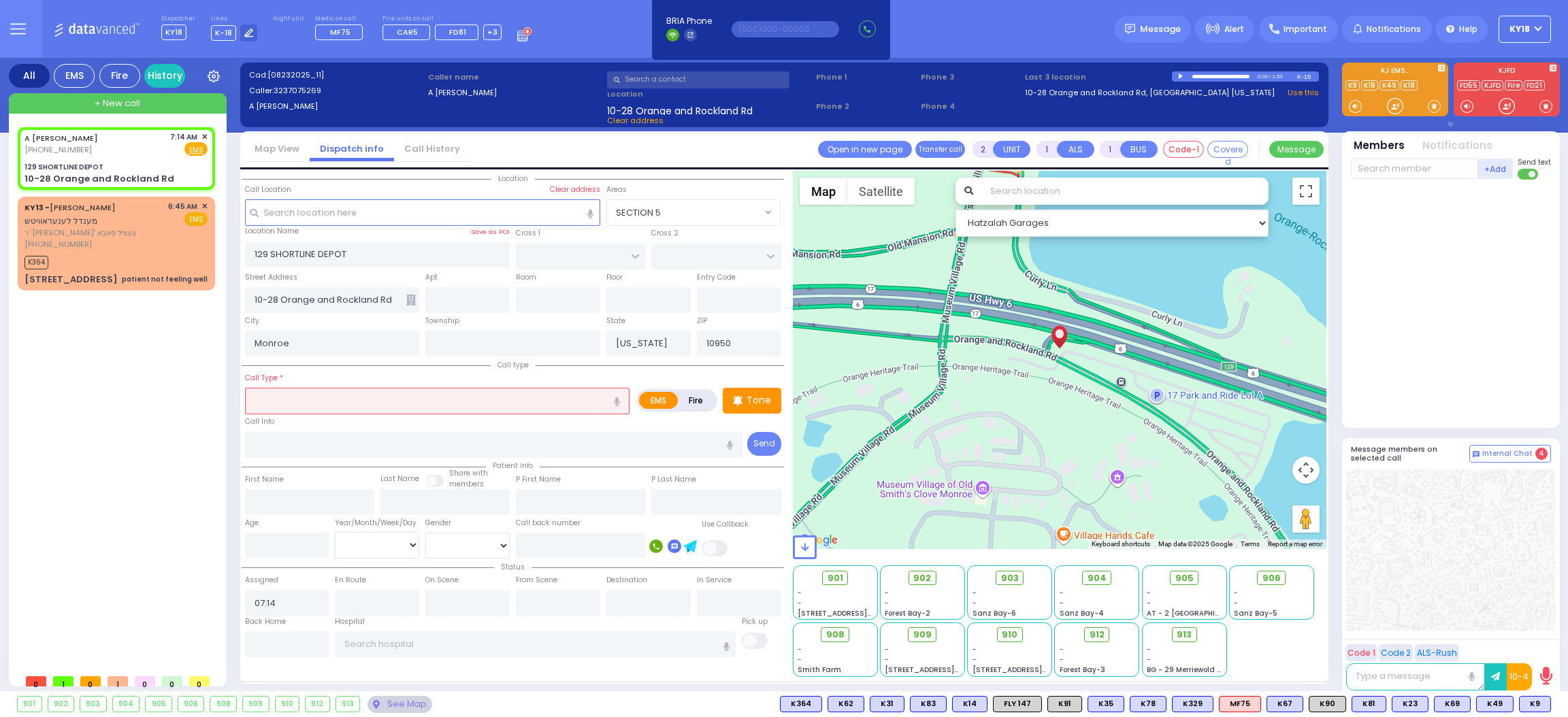
select select
select select "Hatzalah Garages"
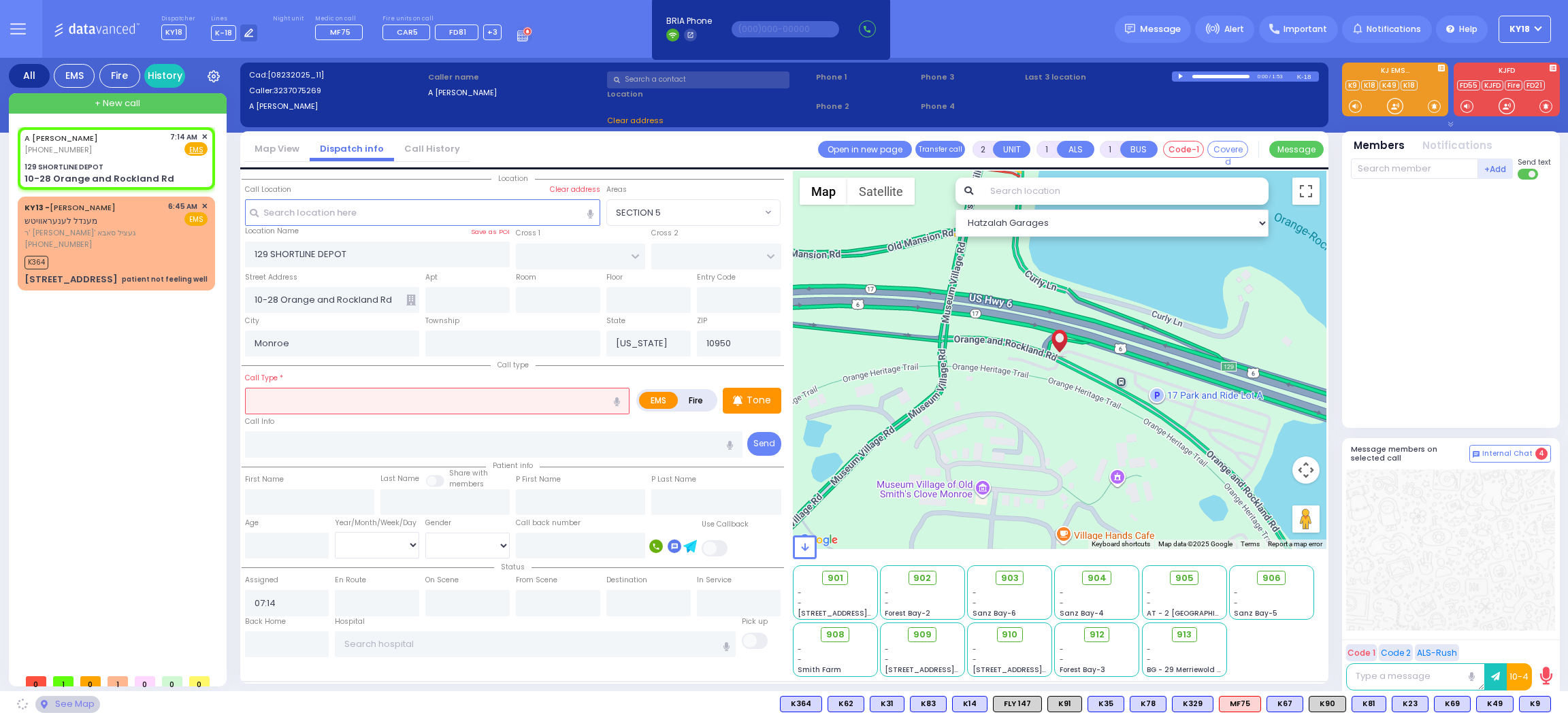
click at [613, 399] on icon "button" at bounding box center [617, 402] width 6 height 9
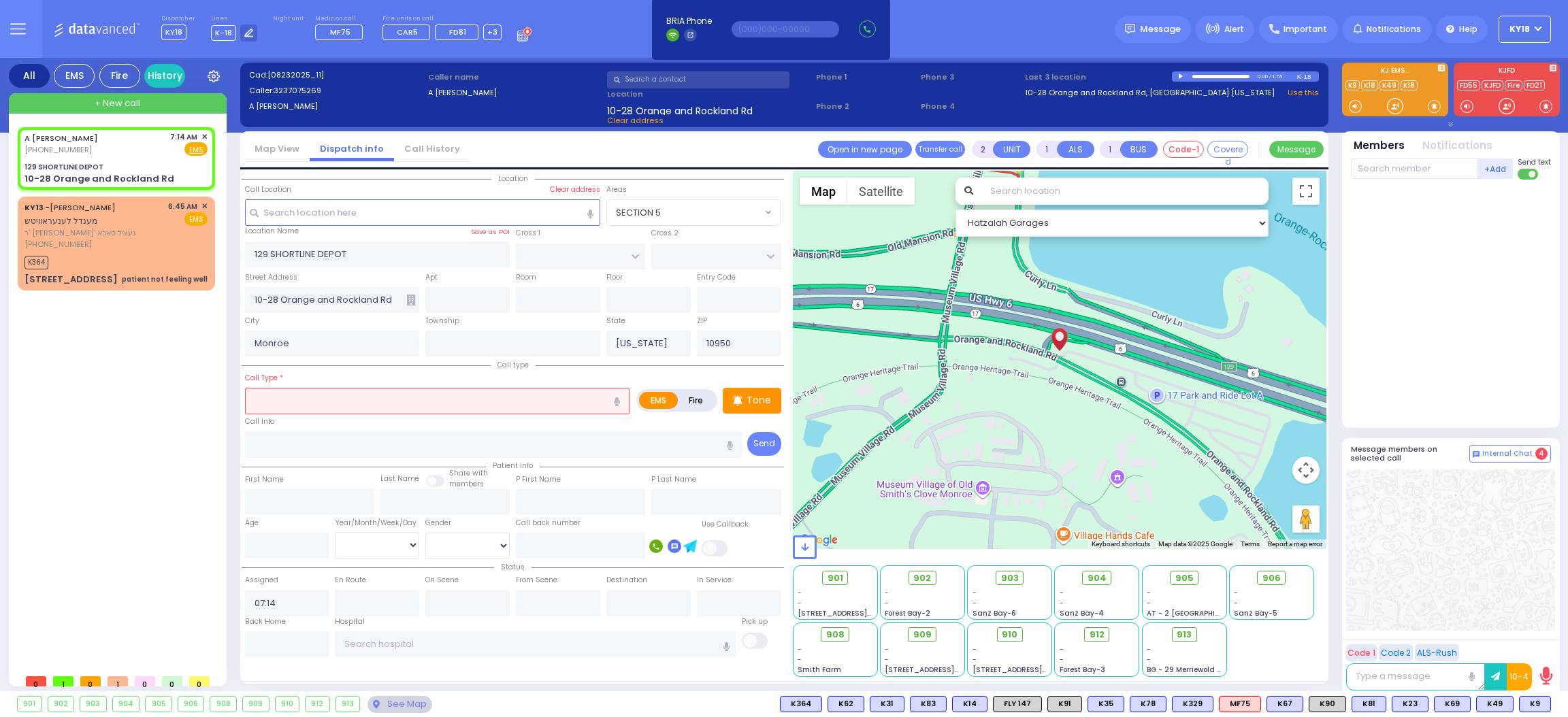
click at [615, 402] on icon "button" at bounding box center [617, 402] width 6 height 9
type input "[MEDICAL_DATA]"
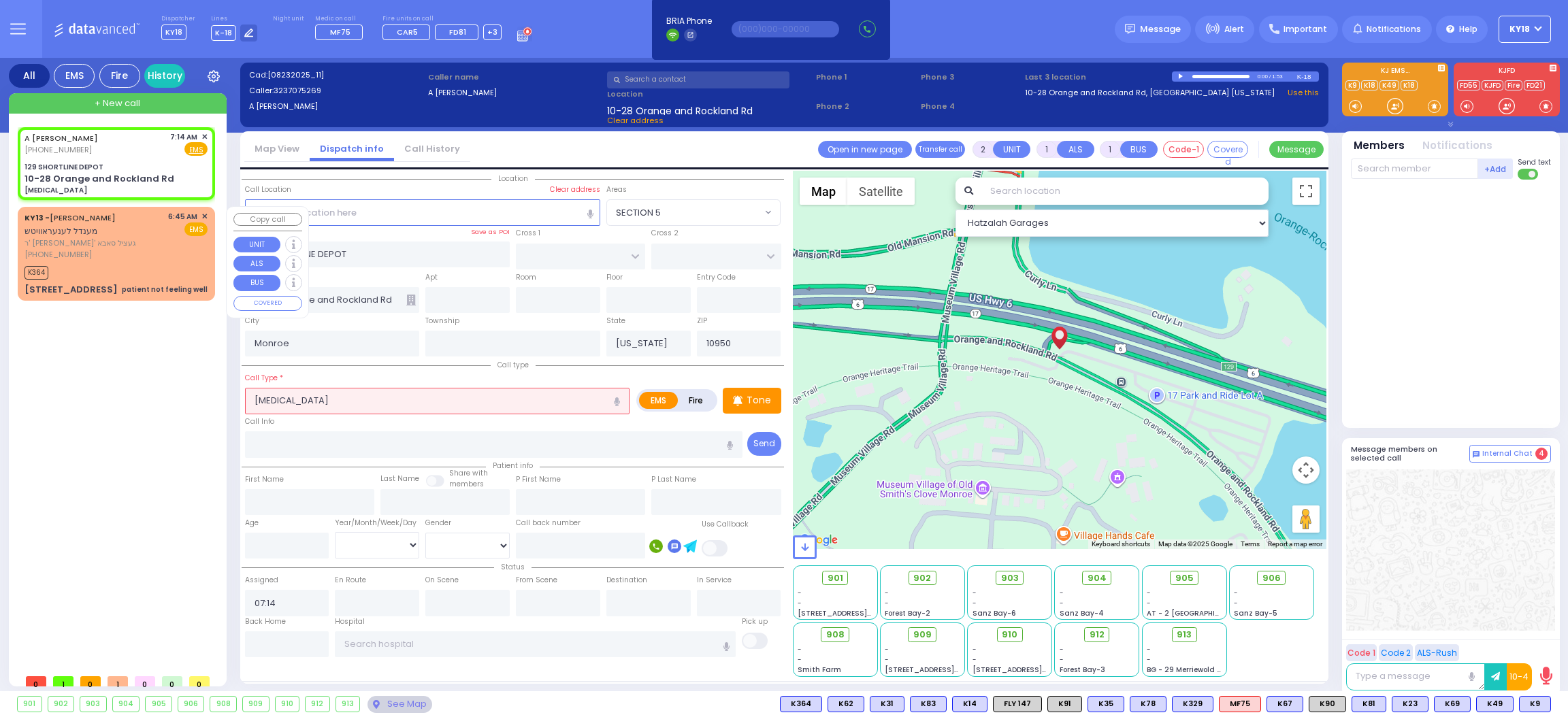
select select
radio input "true"
select select
select select "Hatzalah Garages"
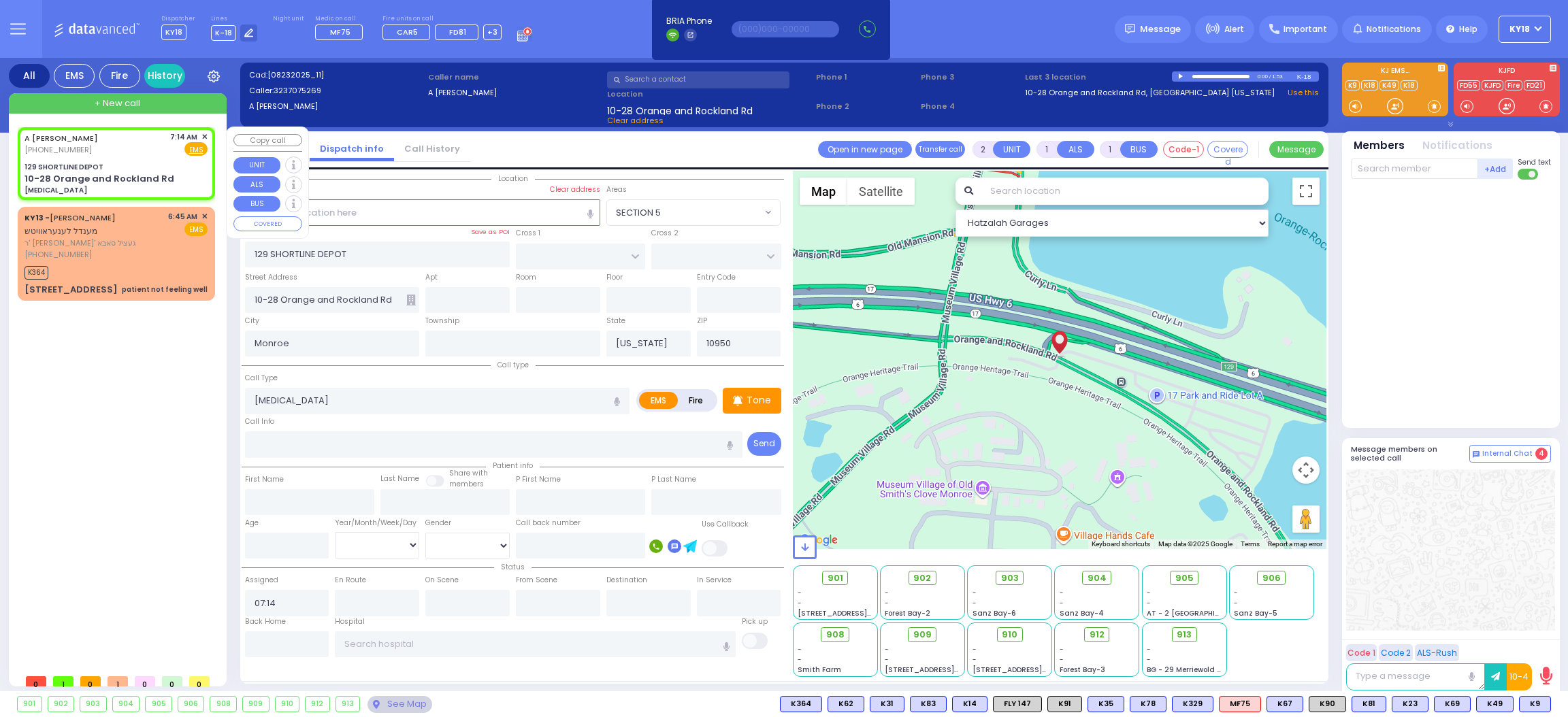
click at [132, 182] on div "10-28 Orange and Rockland Rd" at bounding box center [99, 179] width 150 height 14
select select
radio input "true"
select select
select select "Hatzalah Garages"
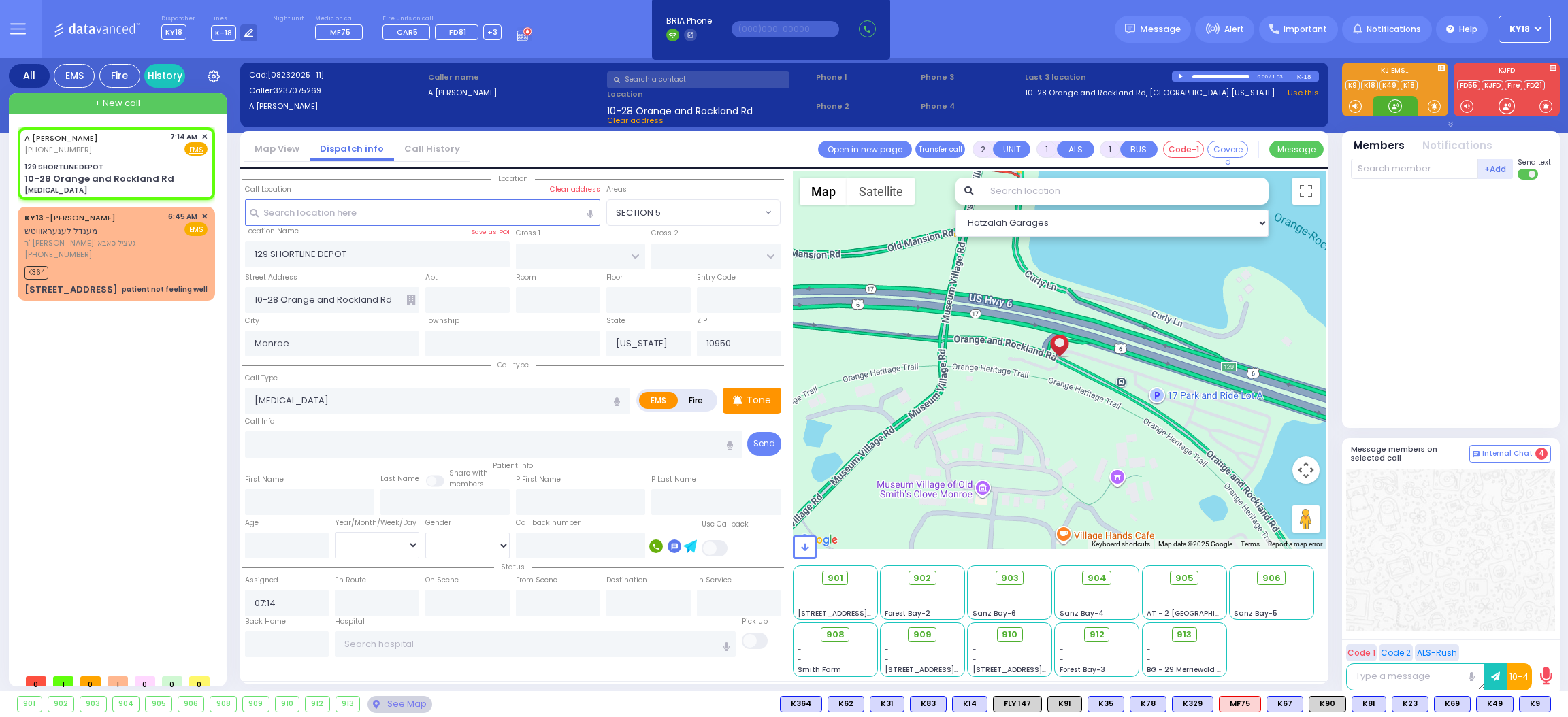
click at [1389, 108] on div at bounding box center [1395, 106] width 14 height 14
click at [1539, 704] on span "K9" at bounding box center [1535, 704] width 31 height 15
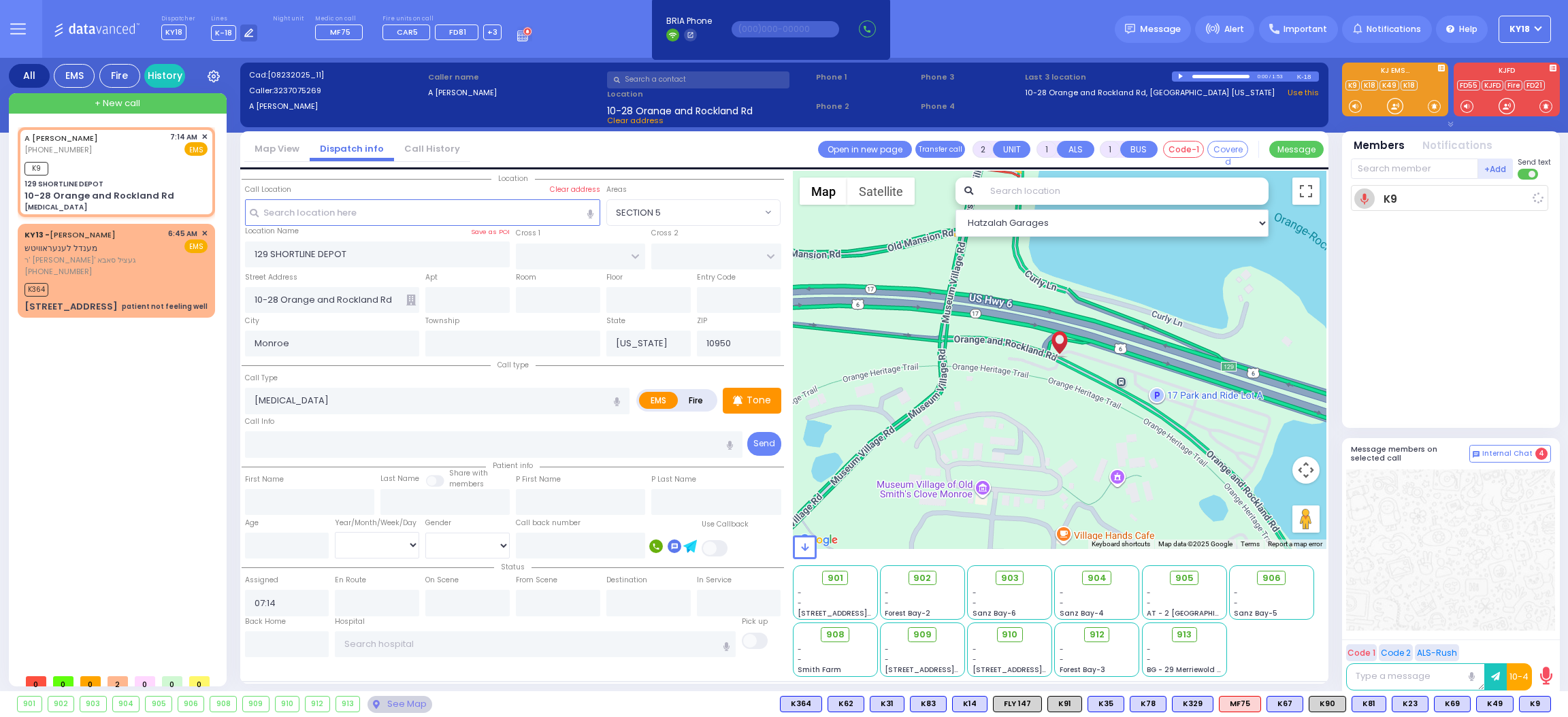
select select
radio input "true"
select select
type input "07:17"
select select "Hatzalah Garages"
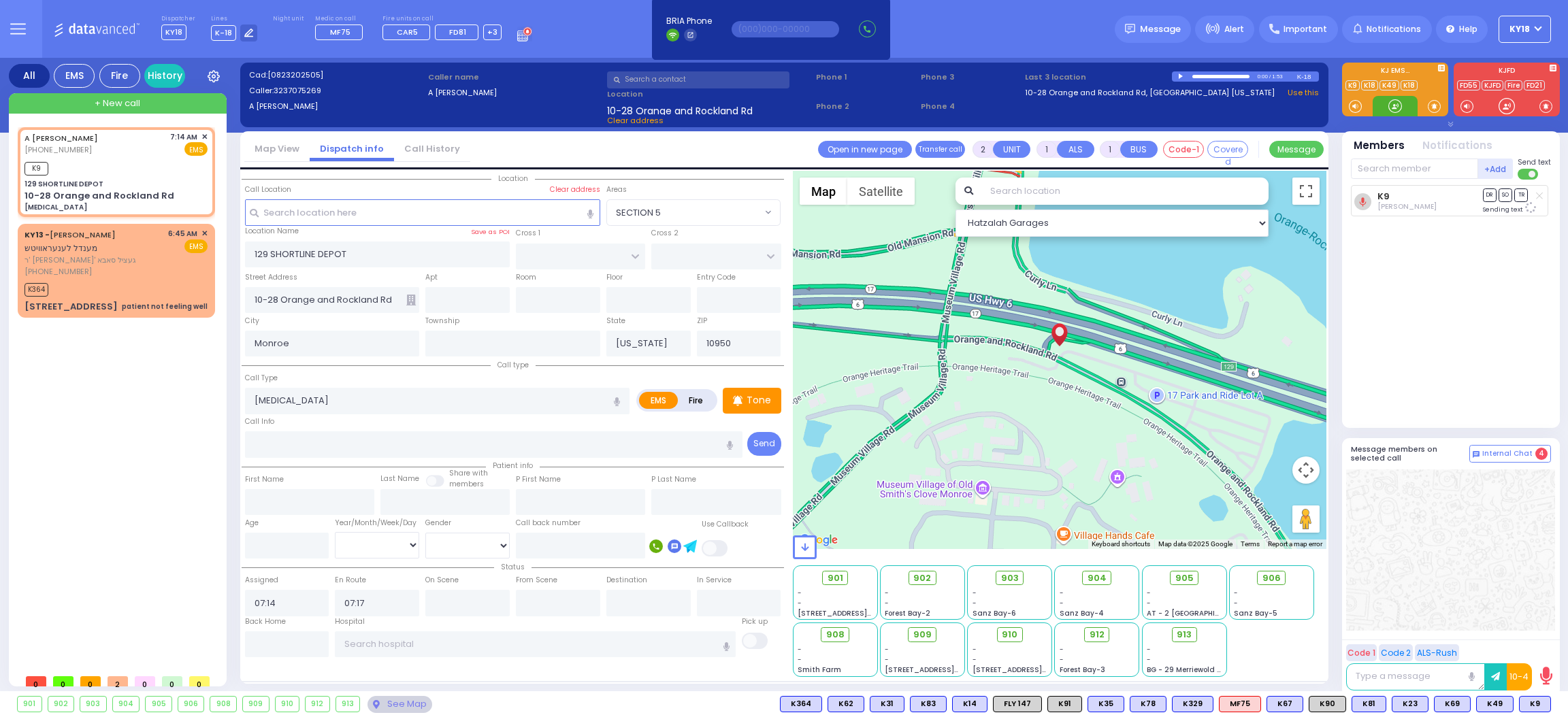
click at [1397, 104] on div at bounding box center [1395, 106] width 14 height 14
click at [1517, 706] on circle at bounding box center [1515, 704] width 6 height 6
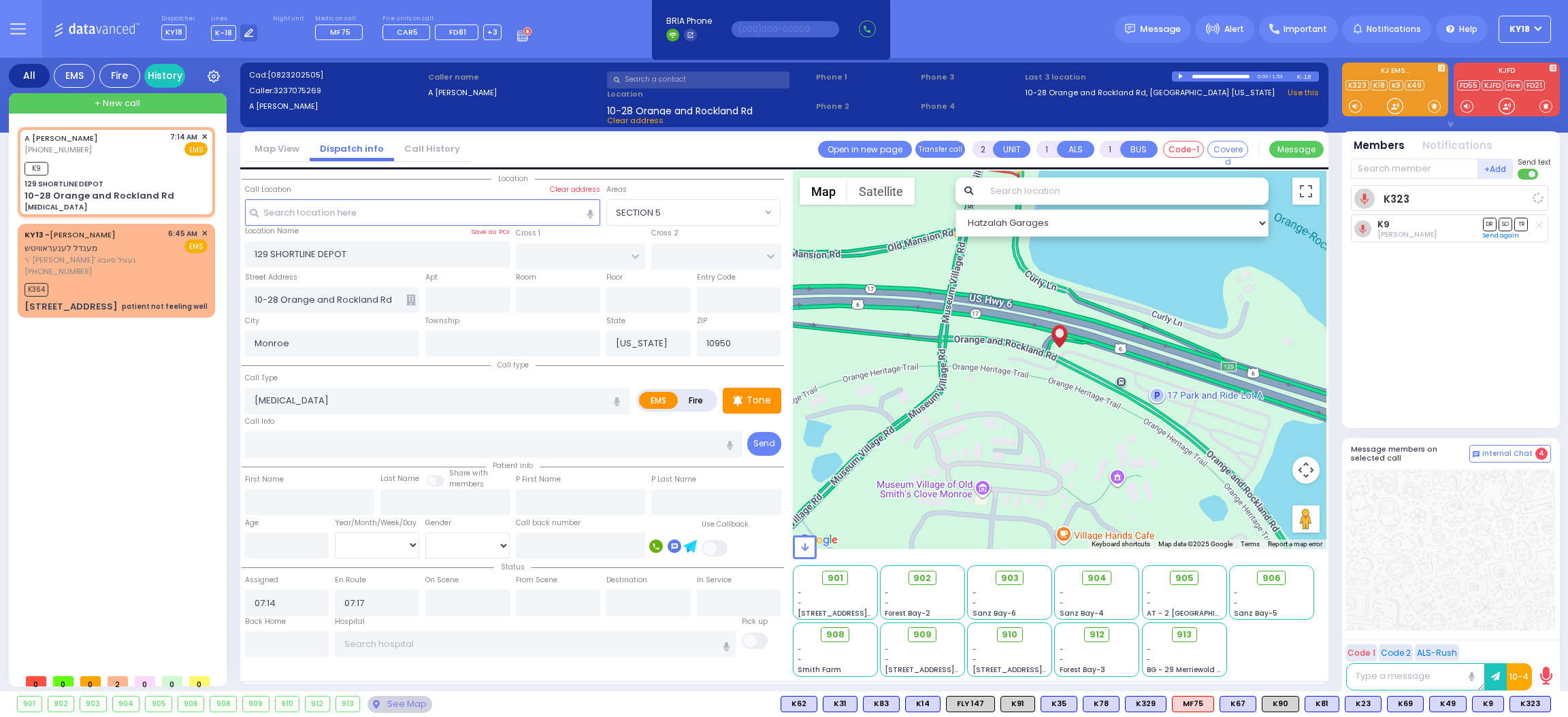
select select
radio input "true"
select select
select select "Hatzalah Garages"
click at [1402, 108] on div at bounding box center [1395, 106] width 14 height 14
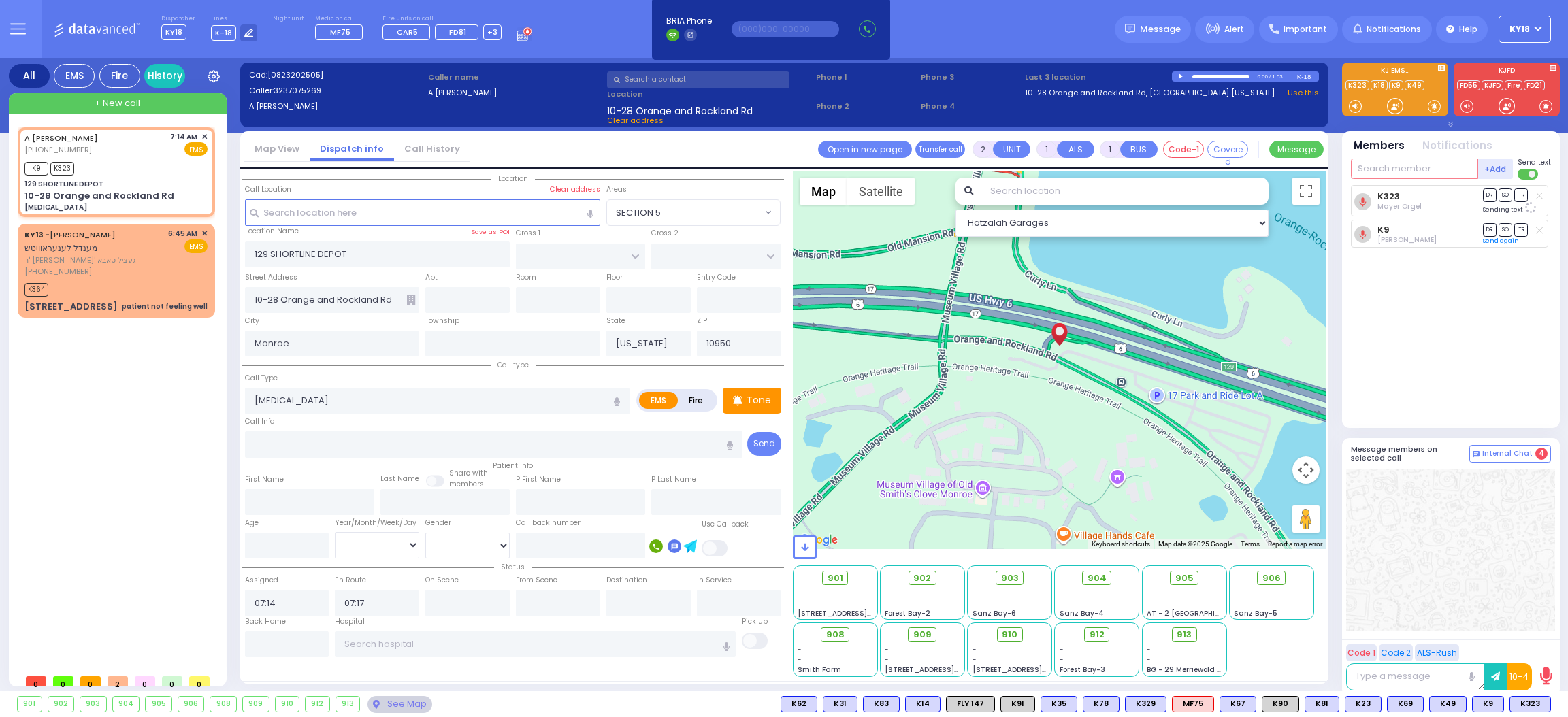
click at [1378, 169] on input "text" at bounding box center [1414, 168] width 127 height 20
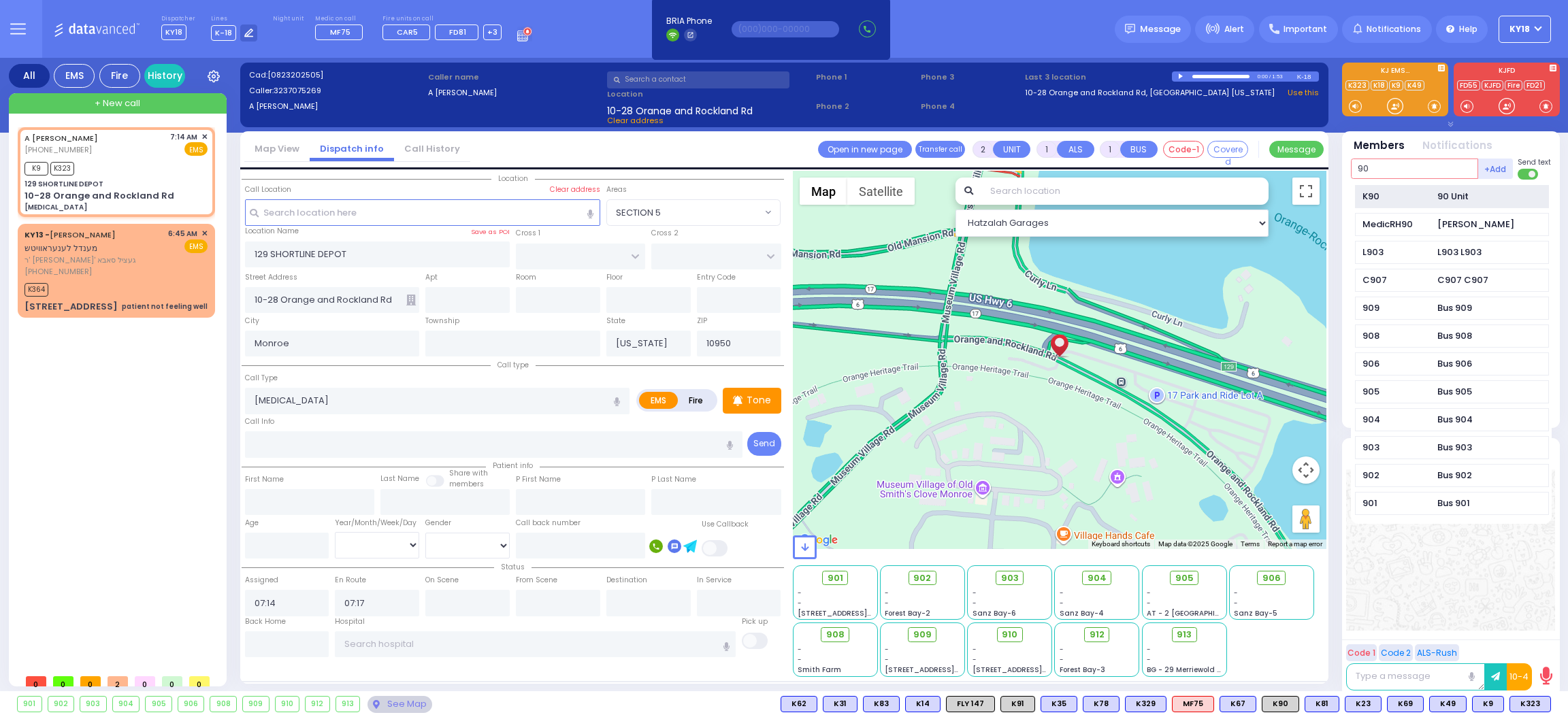
type input "90"
click at [1381, 200] on div "K90" at bounding box center [1397, 196] width 68 height 14
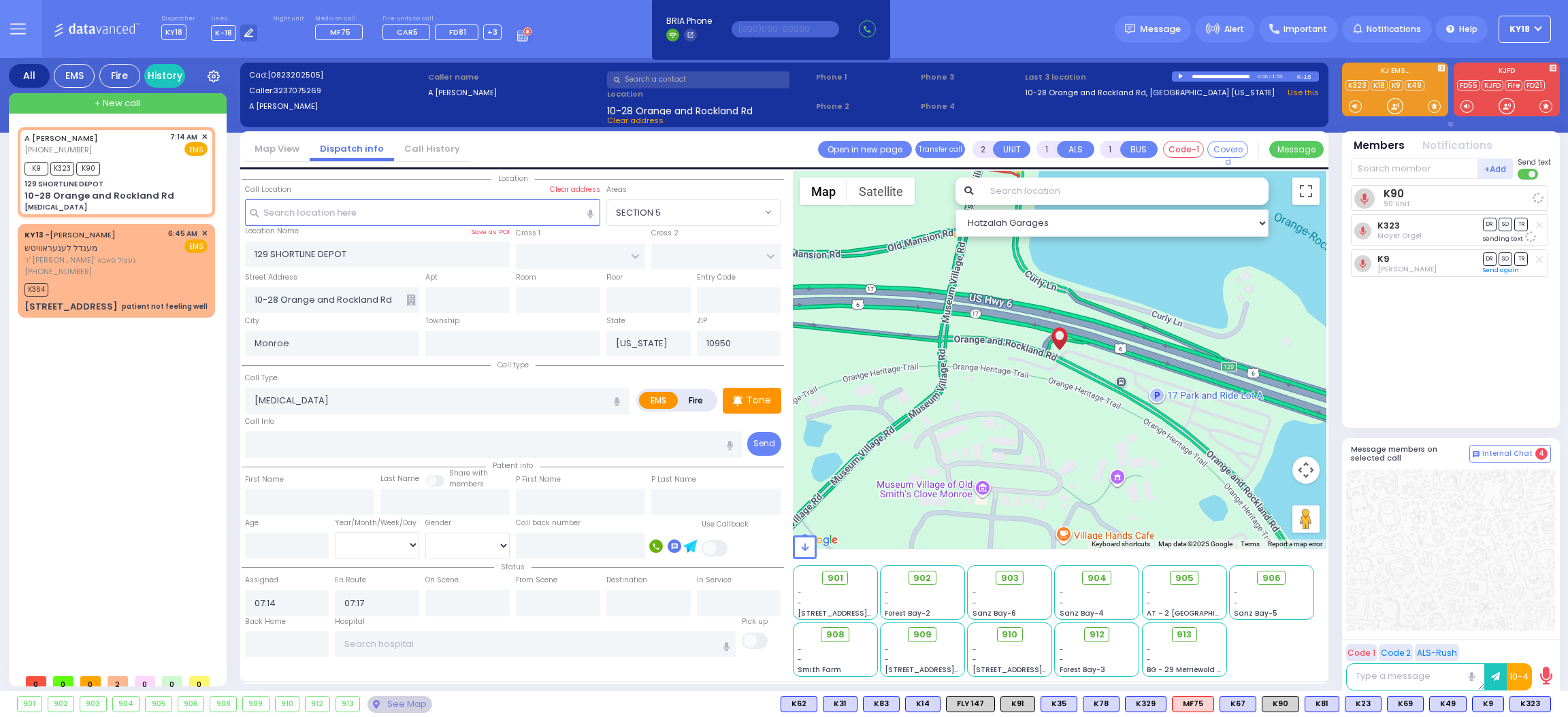
select select
radio input "true"
select select
select select "Hatzalah Garages"
click at [1391, 112] on div at bounding box center [1395, 106] width 14 height 14
